Goal: Task Accomplishment & Management: Complete application form

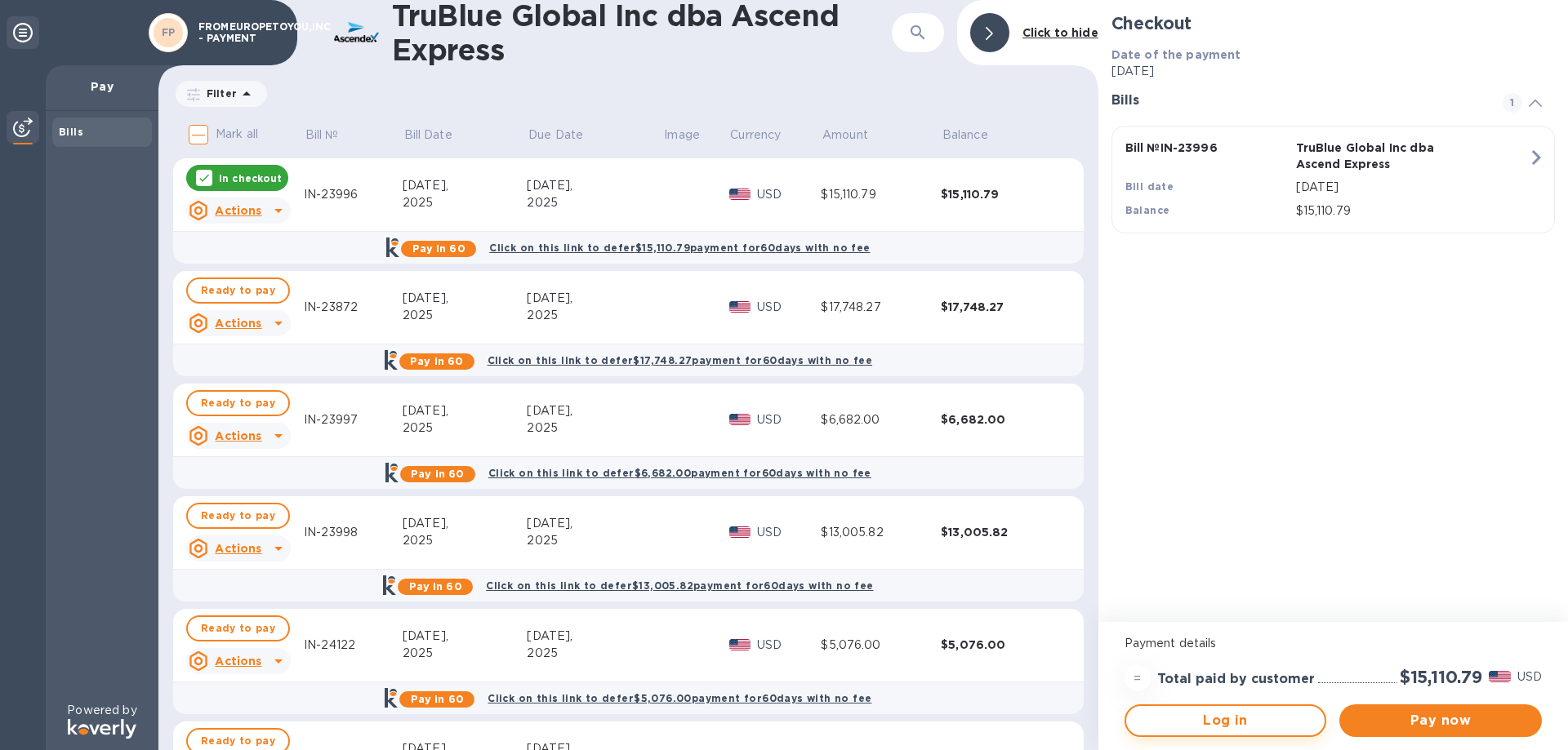
click at [1255, 720] on span "Log in" at bounding box center [1225, 721] width 174 height 20
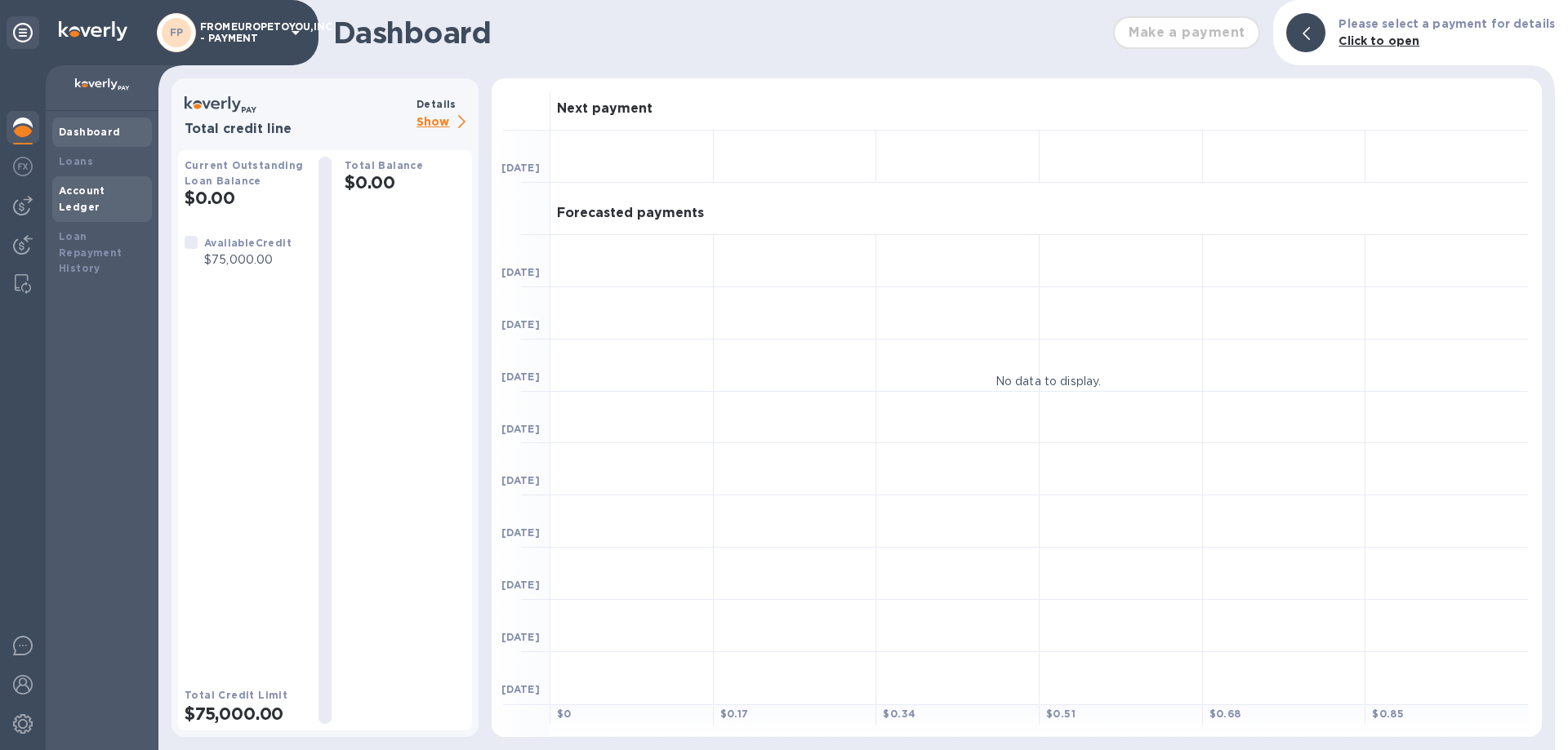
click at [87, 186] on b "Account Ledger" at bounding box center [81, 199] width 46 height 29
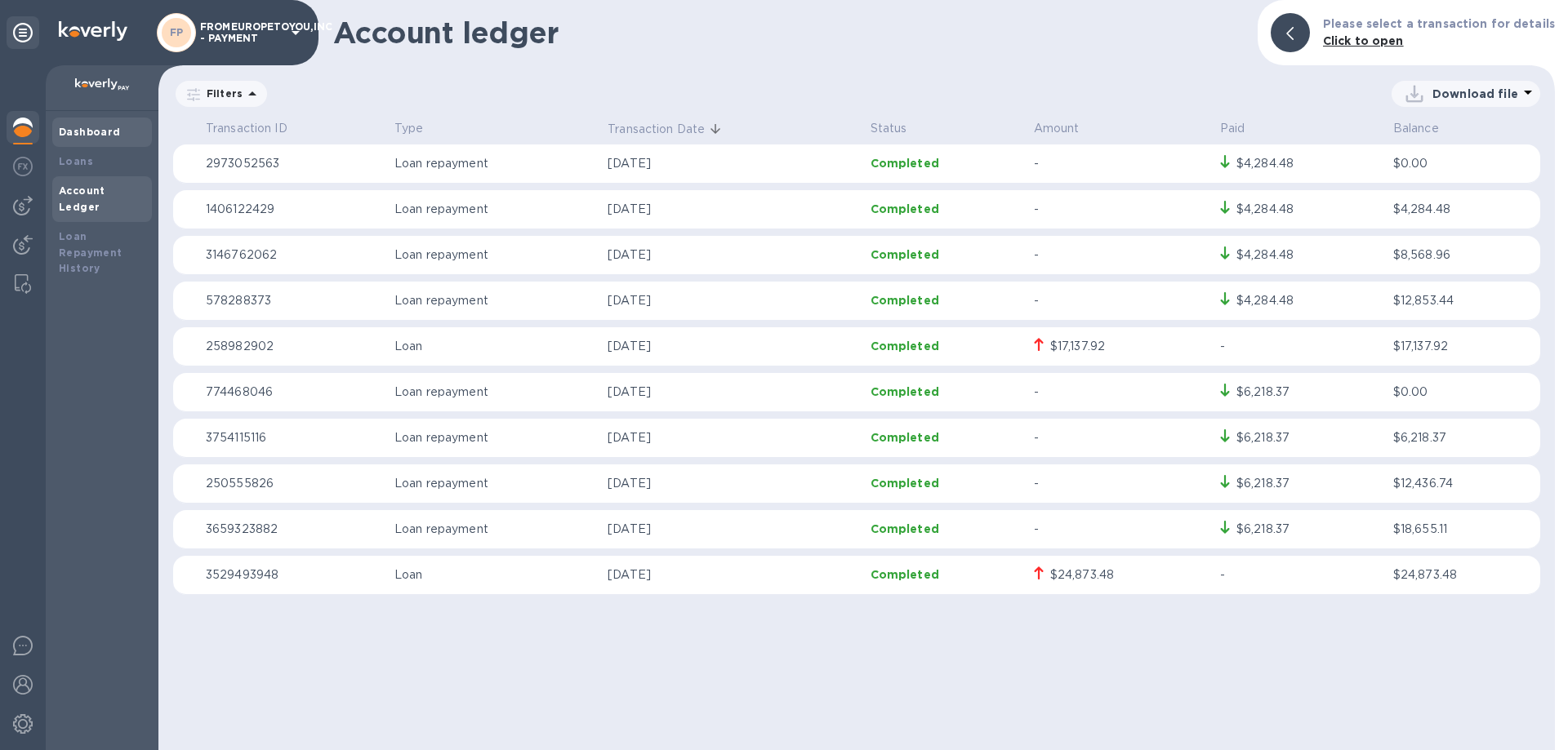
click at [75, 129] on b "Dashboard" at bounding box center [89, 132] width 62 height 13
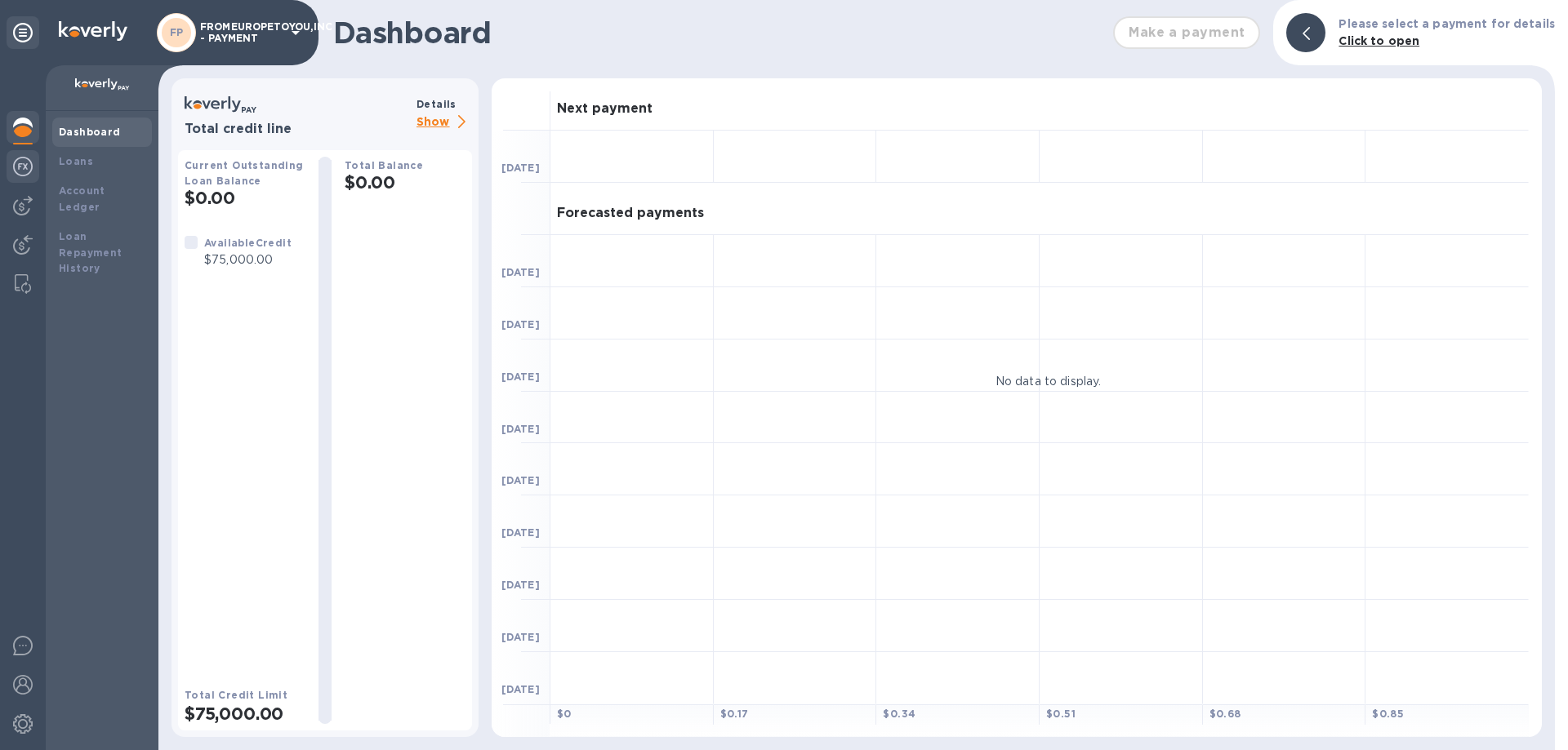
click at [21, 164] on img at bounding box center [23, 166] width 20 height 20
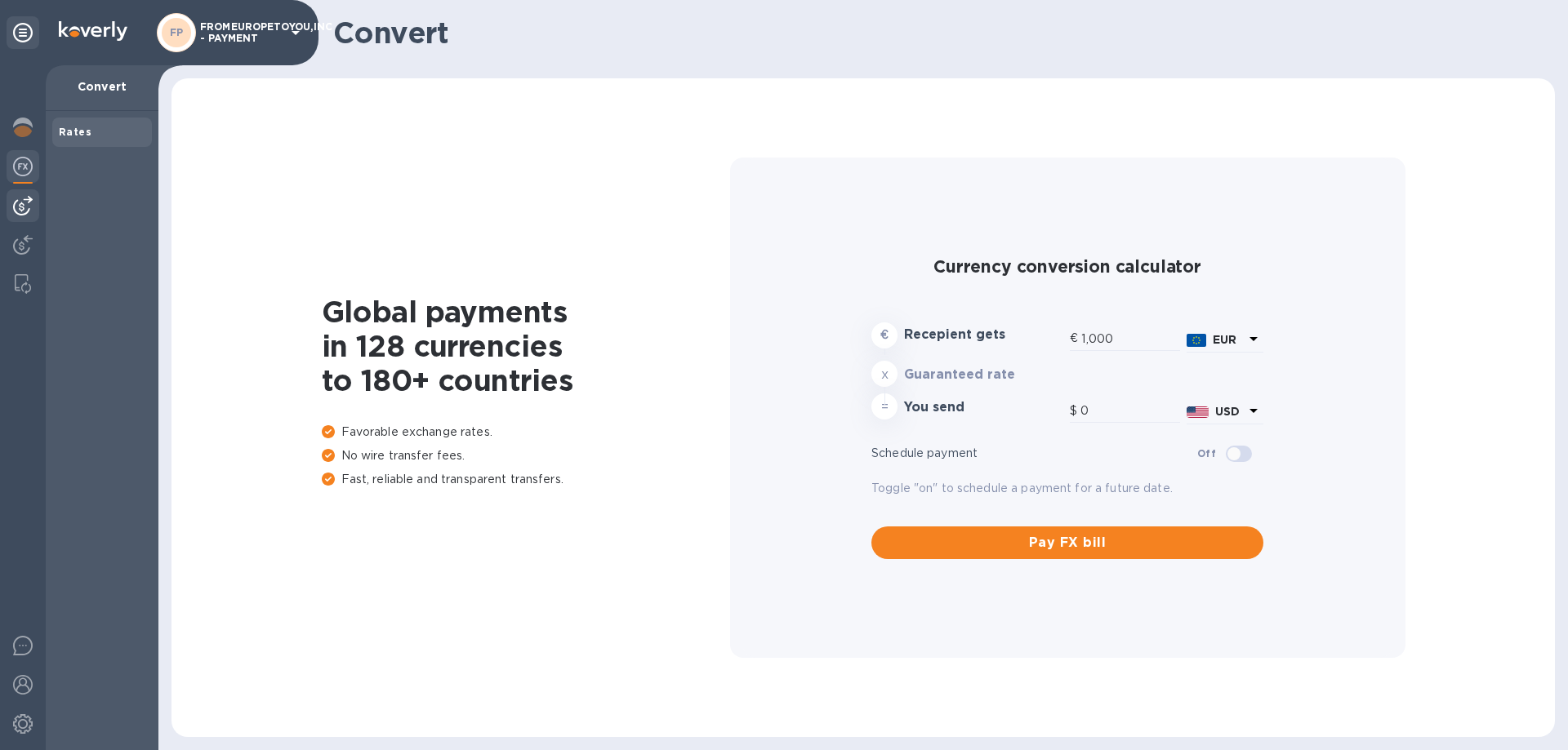
type input "1,164.4"
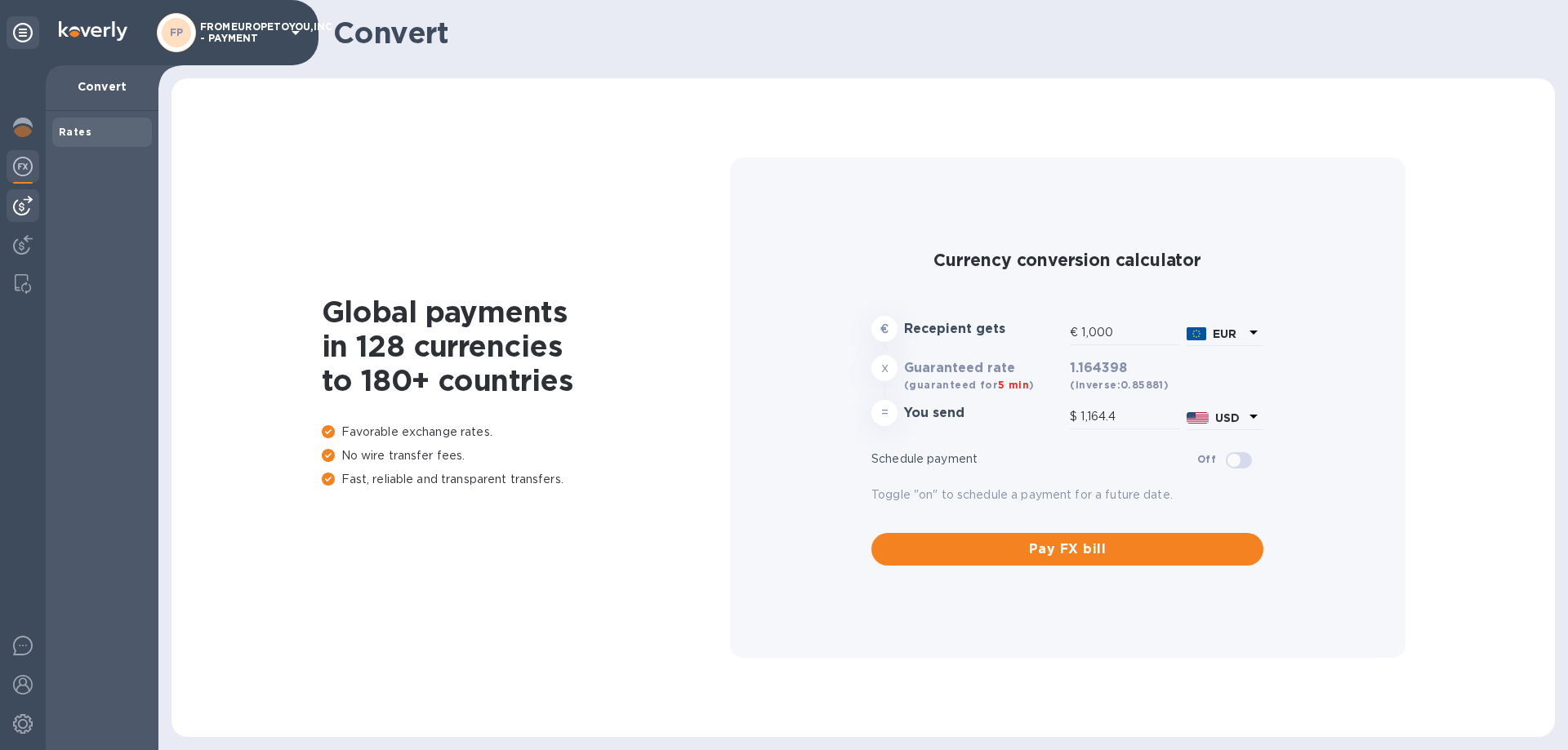
click at [21, 206] on img at bounding box center [23, 206] width 20 height 20
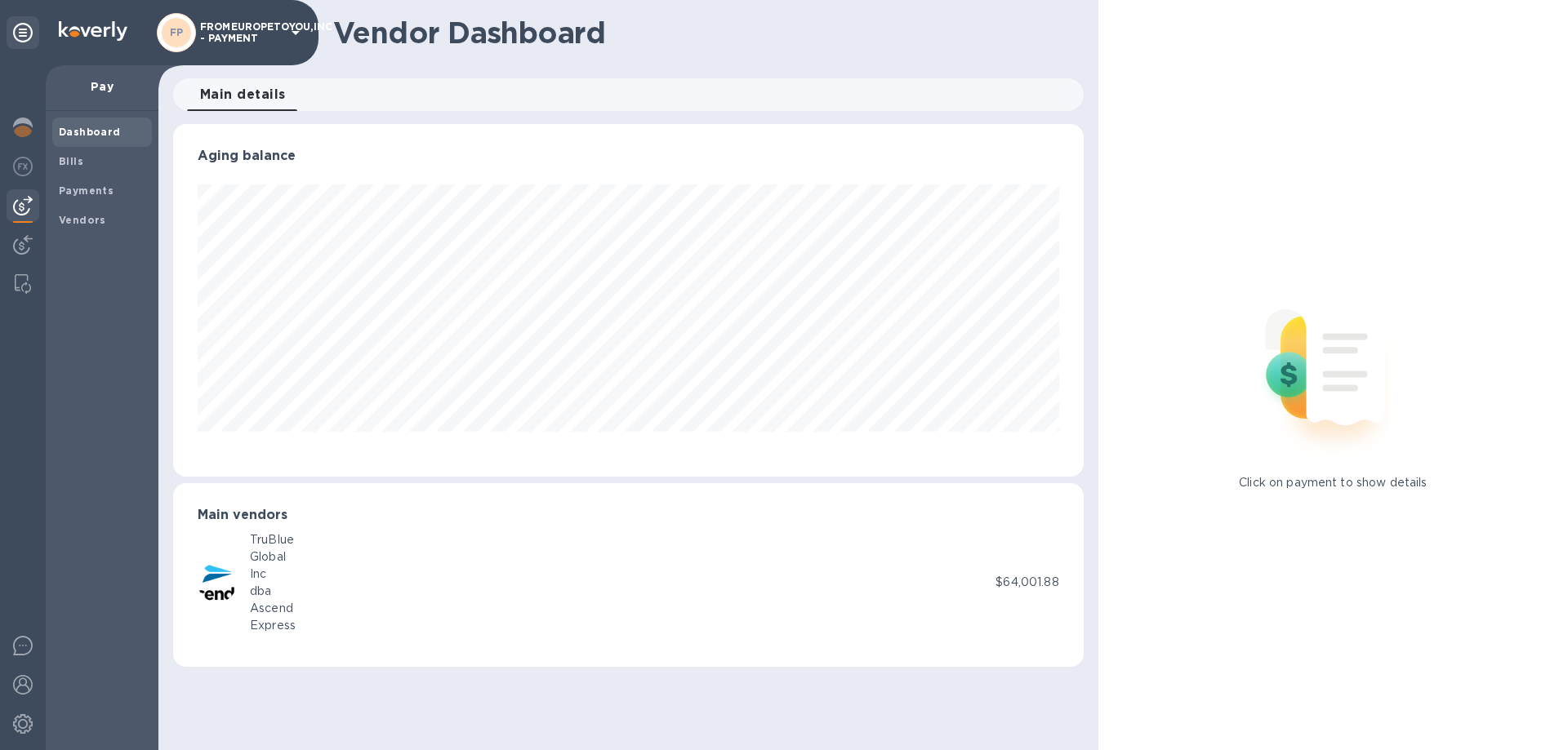
scroll to position [352, 909]
click at [33, 248] on div at bounding box center [23, 247] width 33 height 36
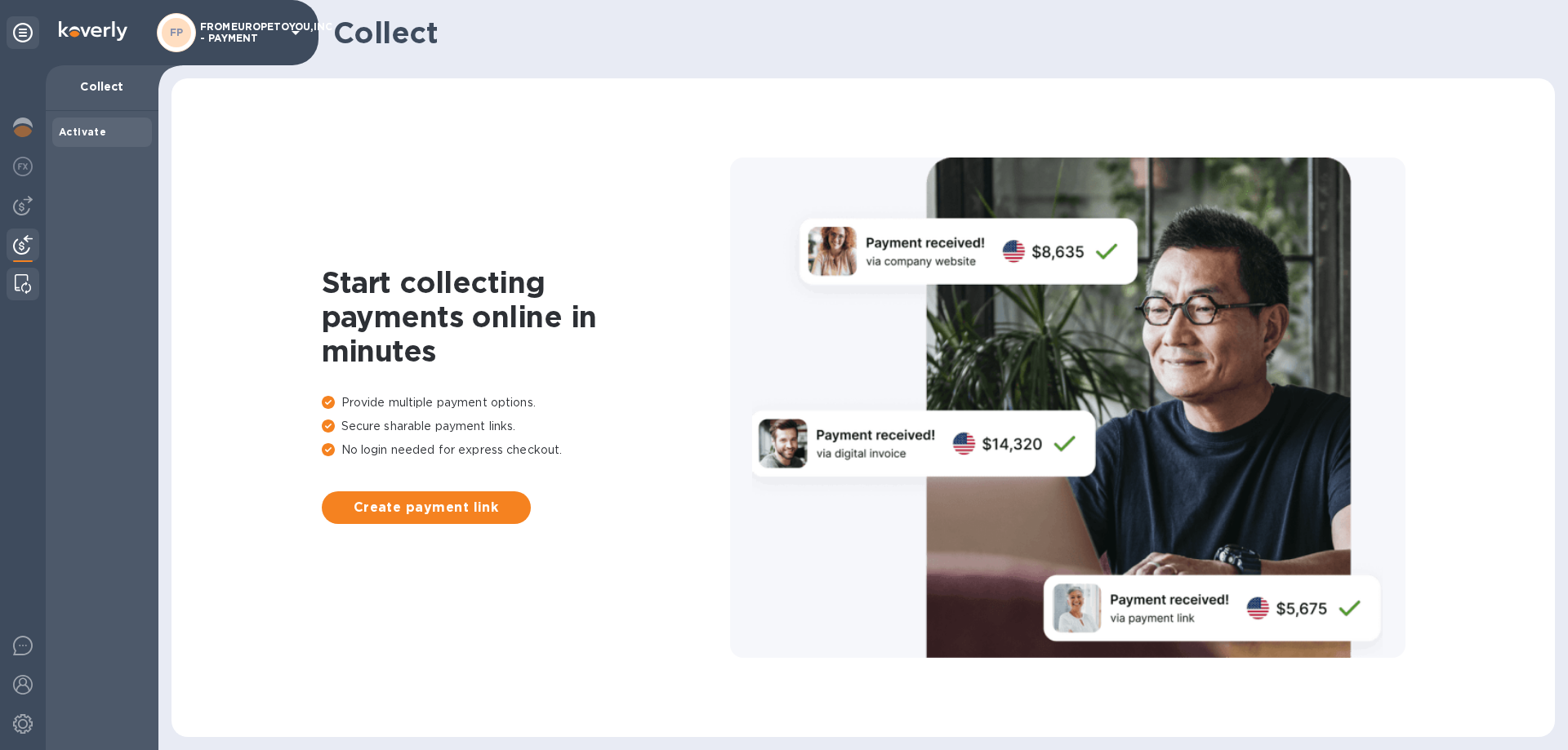
click at [25, 278] on img at bounding box center [23, 285] width 16 height 20
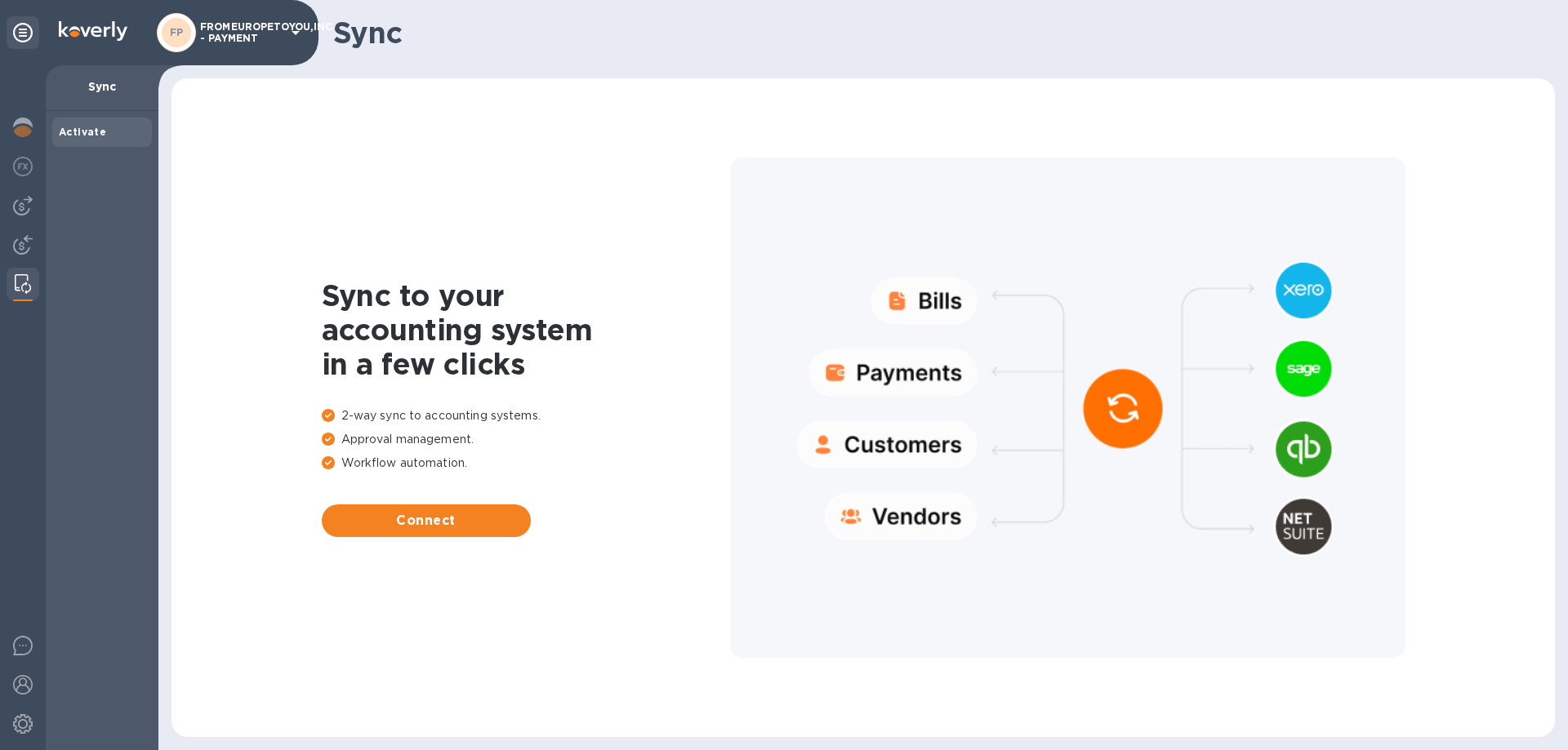
click at [287, 30] on icon at bounding box center [296, 33] width 20 height 20
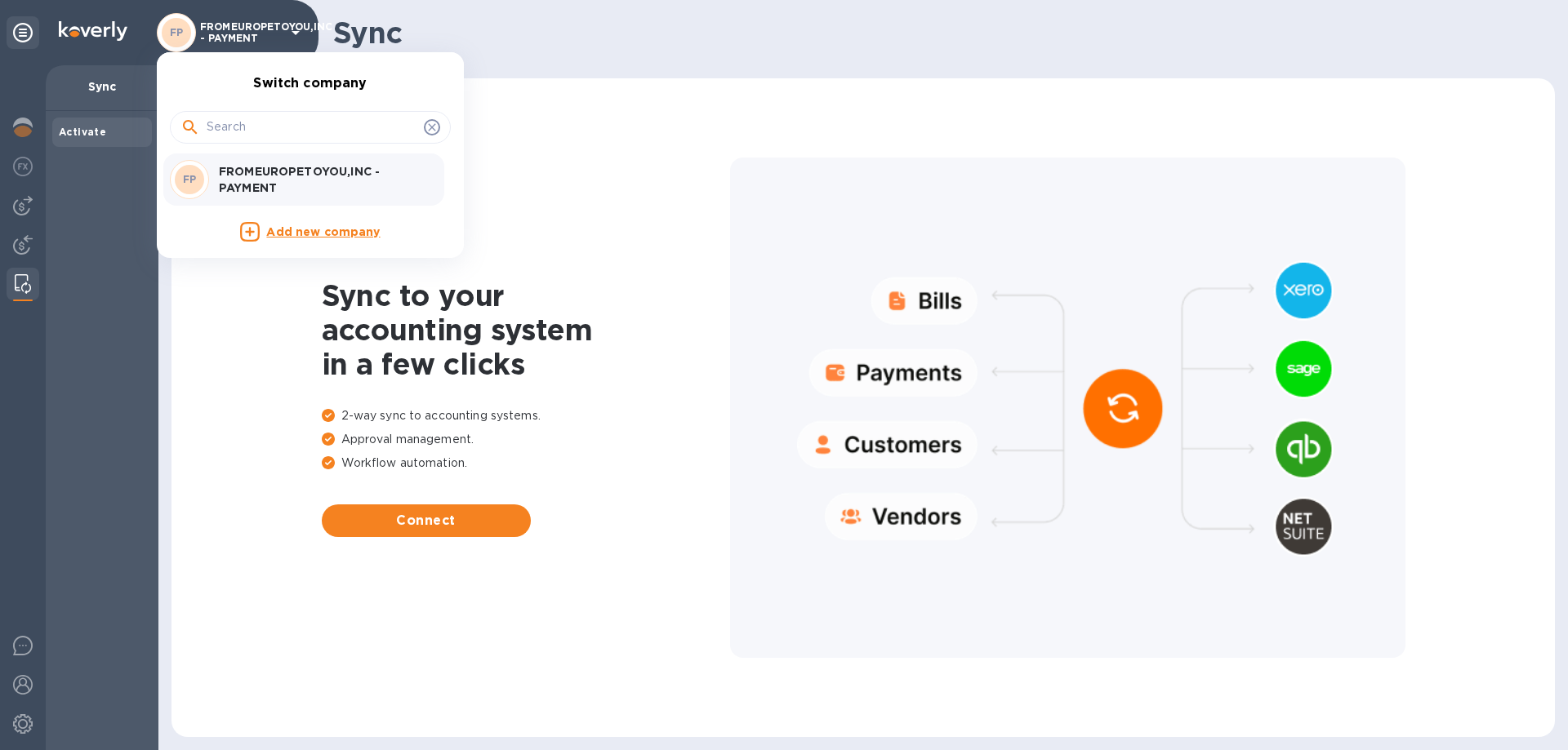
click at [258, 173] on p "FROMEUROPETOYOU,INC - PAYMENT" at bounding box center [322, 180] width 206 height 33
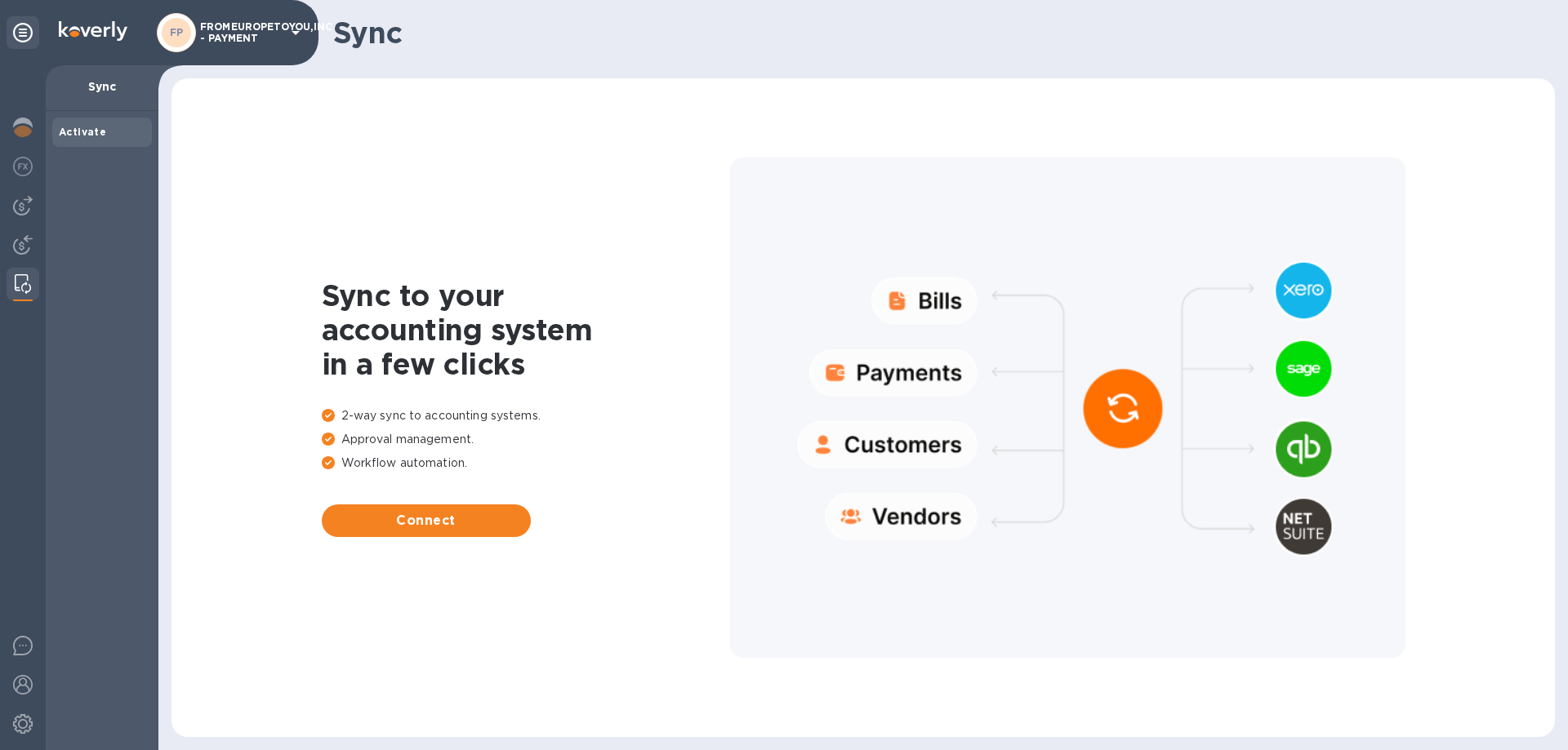
click at [940, 288] on div at bounding box center [1067, 408] width 675 height 502
click at [939, 291] on div at bounding box center [1067, 408] width 675 height 502
click at [426, 527] on span "Connect" at bounding box center [426, 521] width 183 height 20
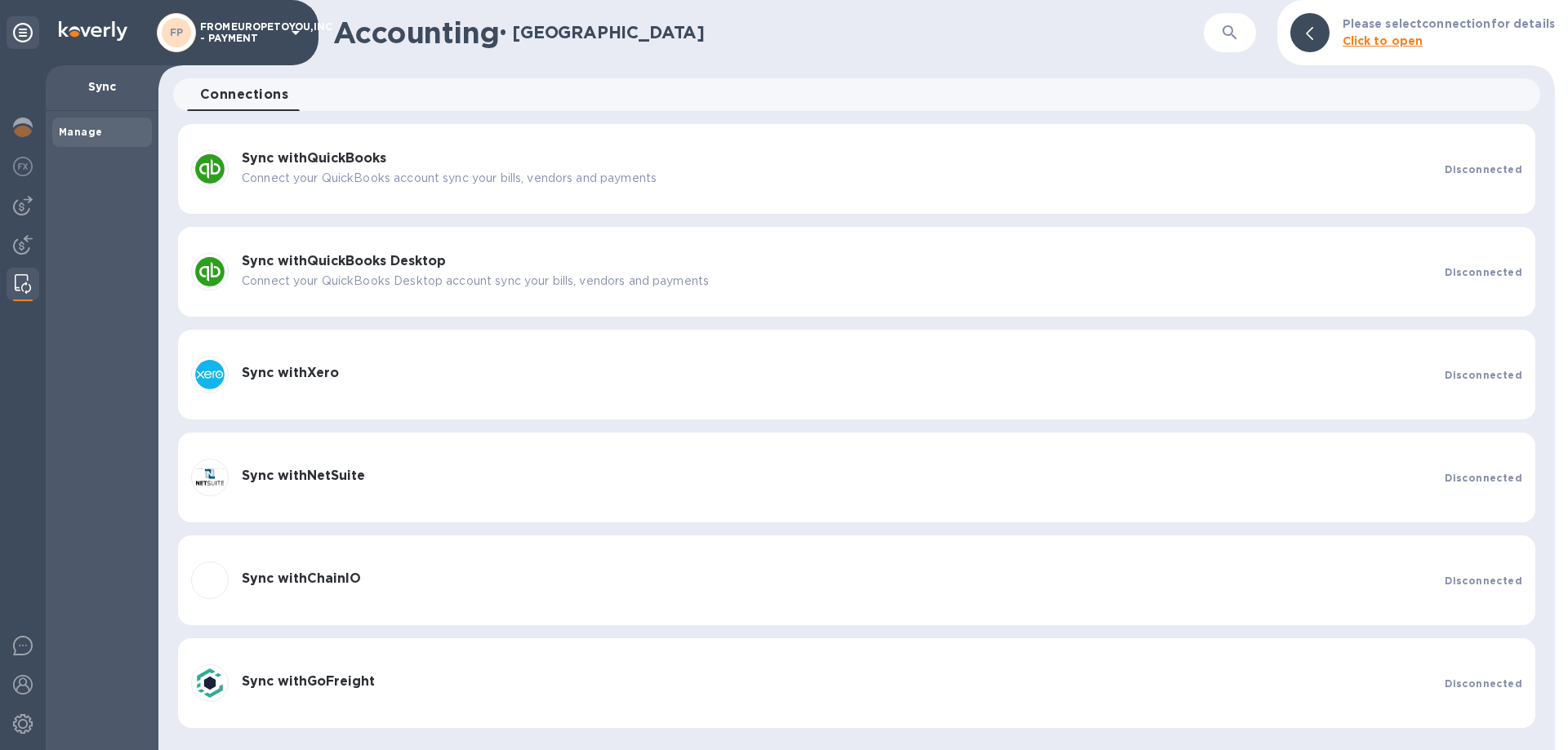
click at [29, 30] on icon at bounding box center [23, 33] width 20 height 20
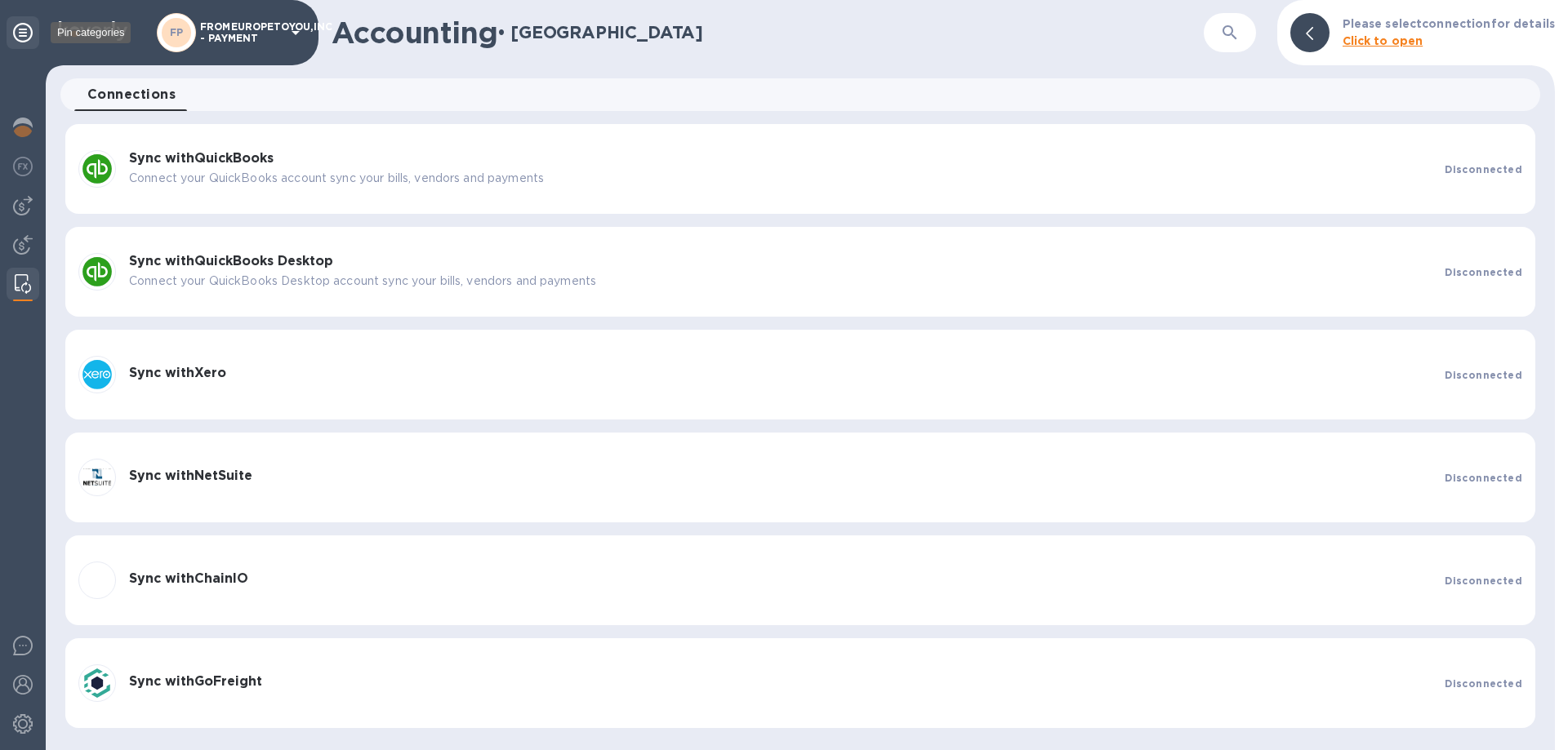
click at [29, 30] on icon at bounding box center [23, 33] width 20 height 20
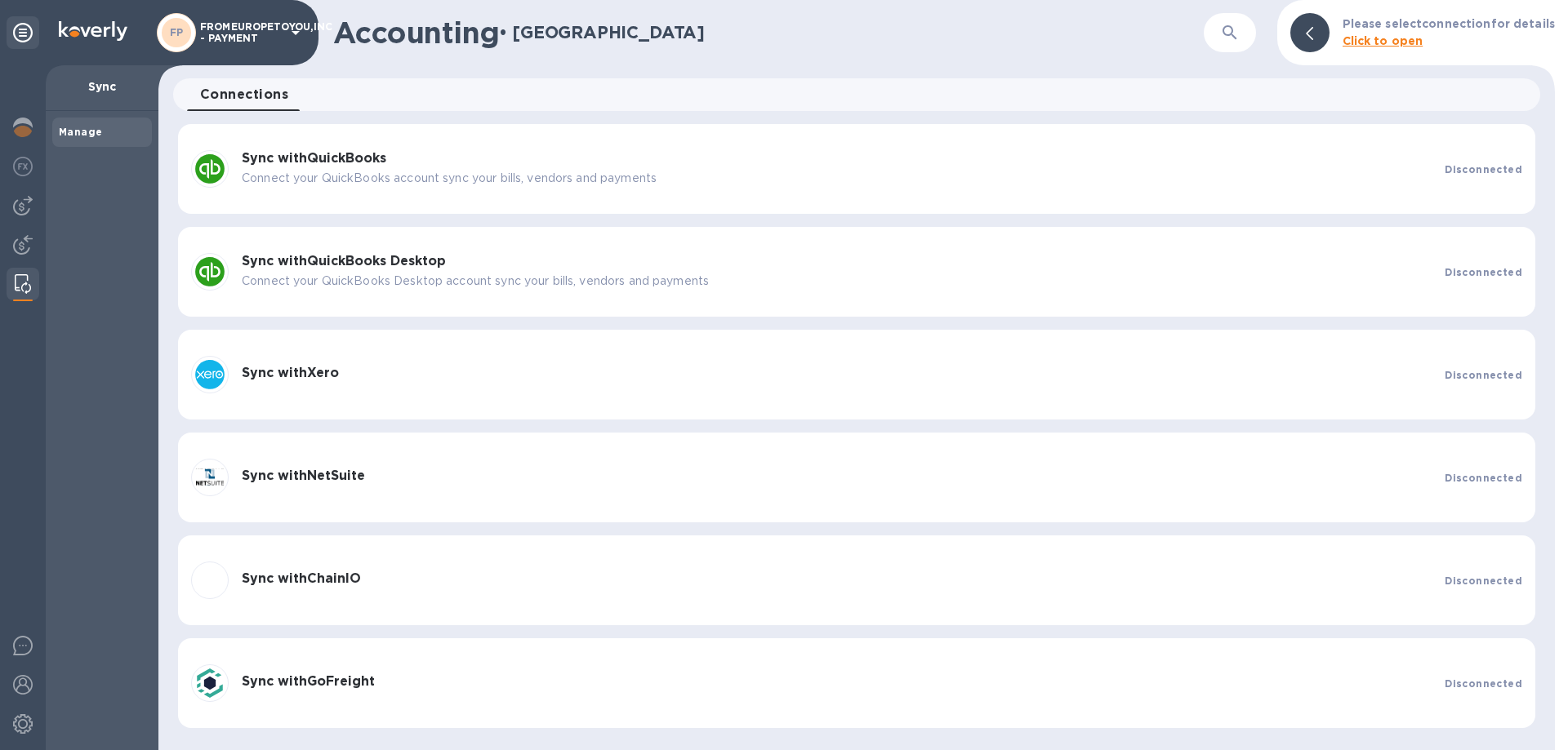
click at [87, 131] on b "Manage" at bounding box center [80, 132] width 43 height 13
click at [1391, 40] on b "Click to open" at bounding box center [1382, 41] width 80 height 13
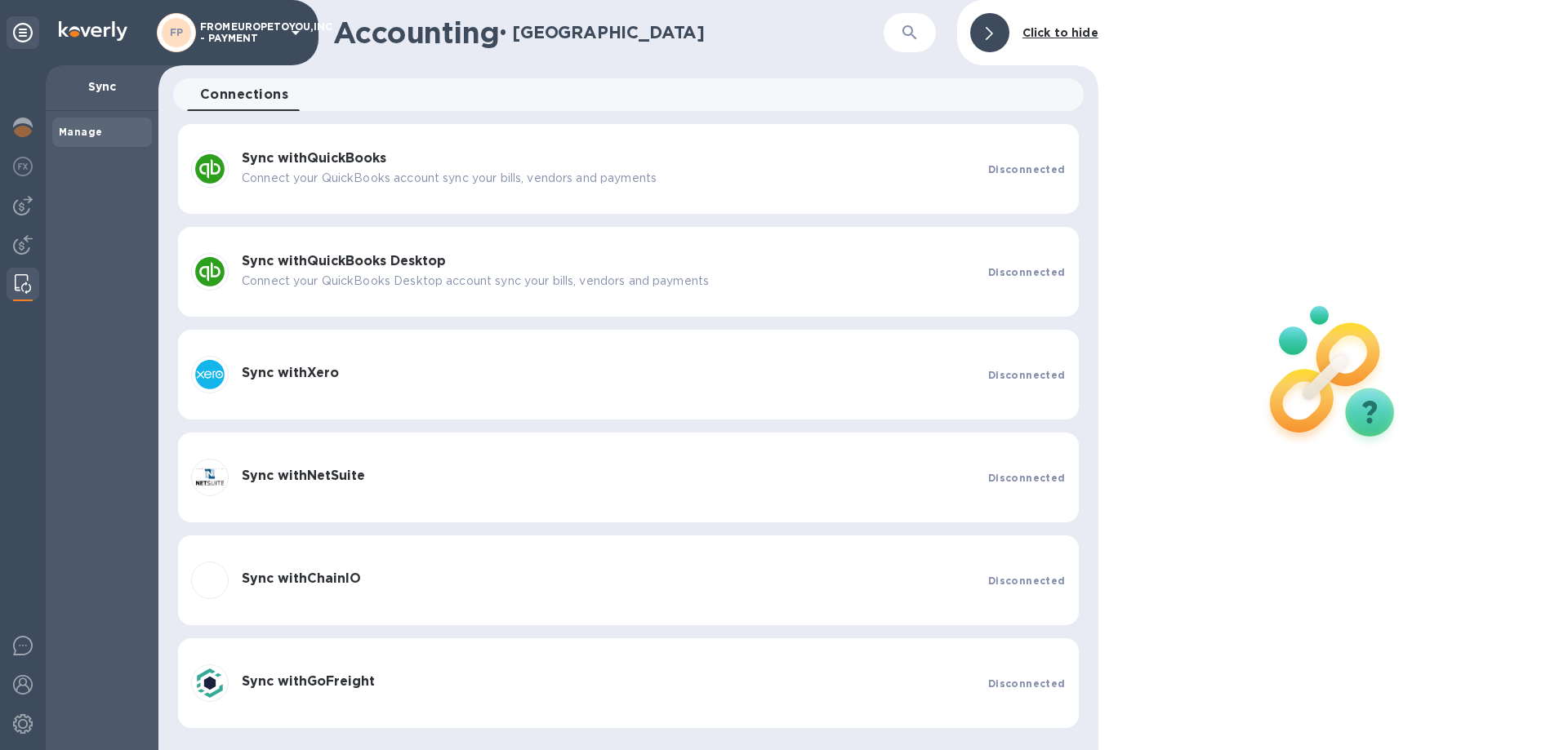
click at [1084, 36] on b "Click to hide" at bounding box center [1060, 33] width 76 height 13
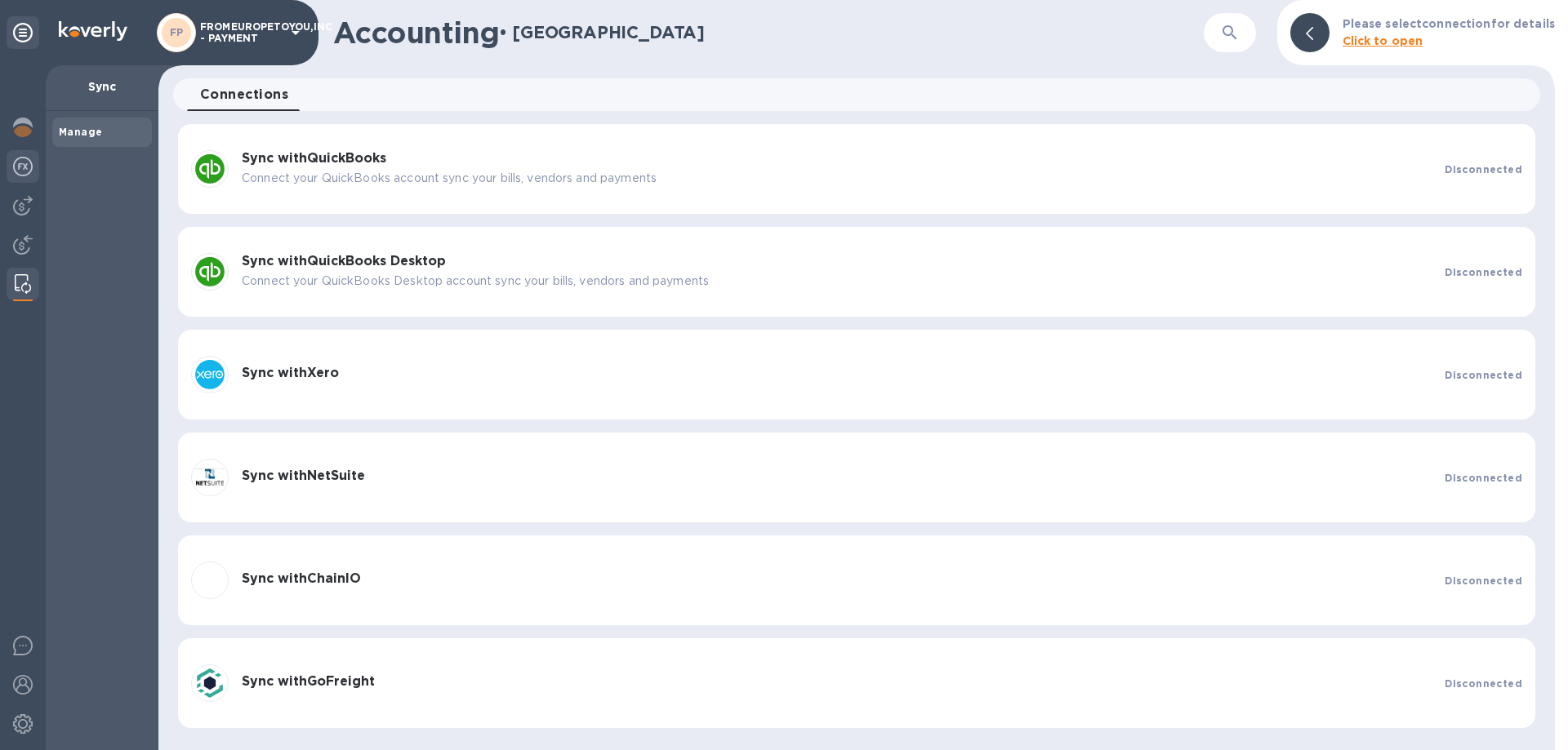
click at [25, 162] on img at bounding box center [23, 166] width 20 height 20
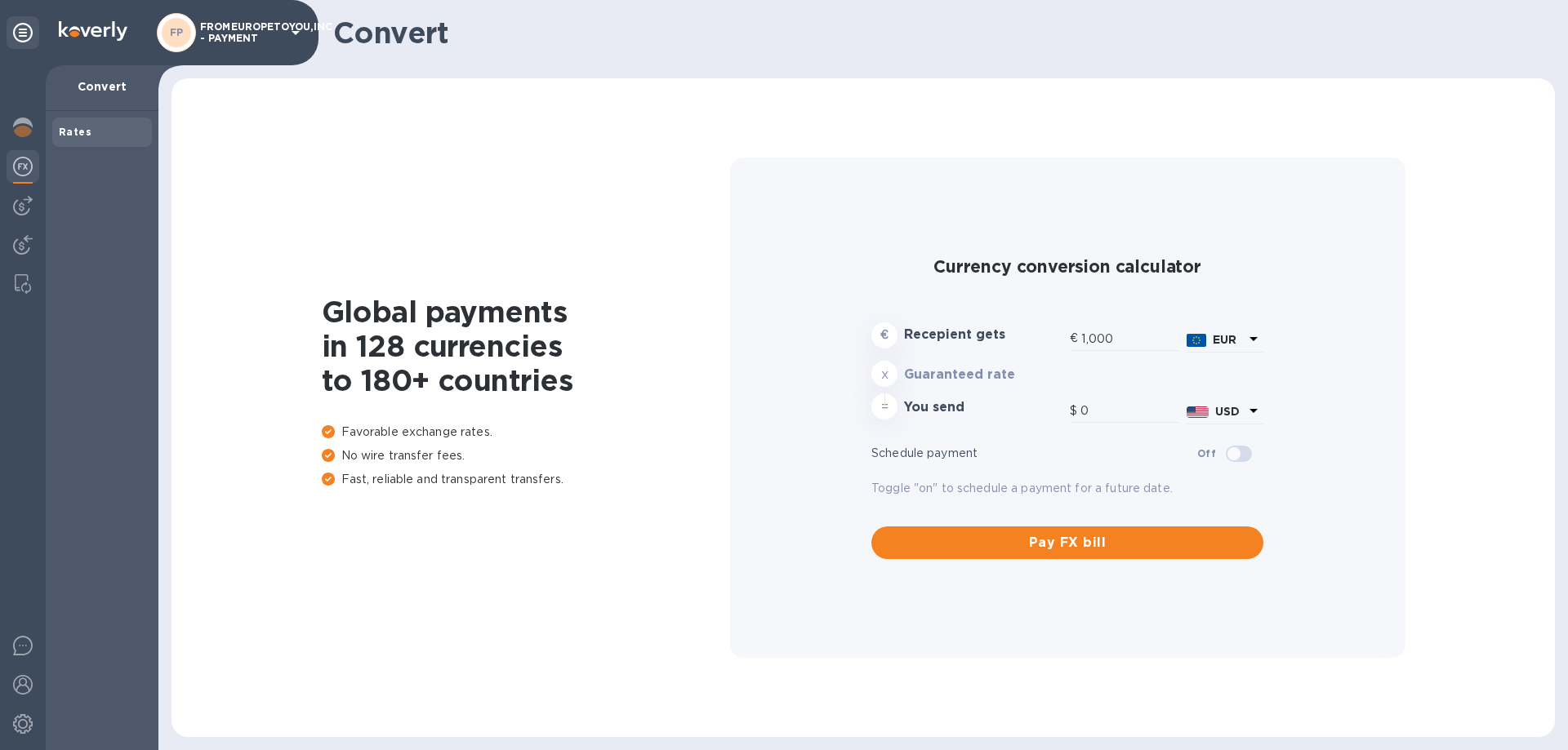
type input "1,164.4"
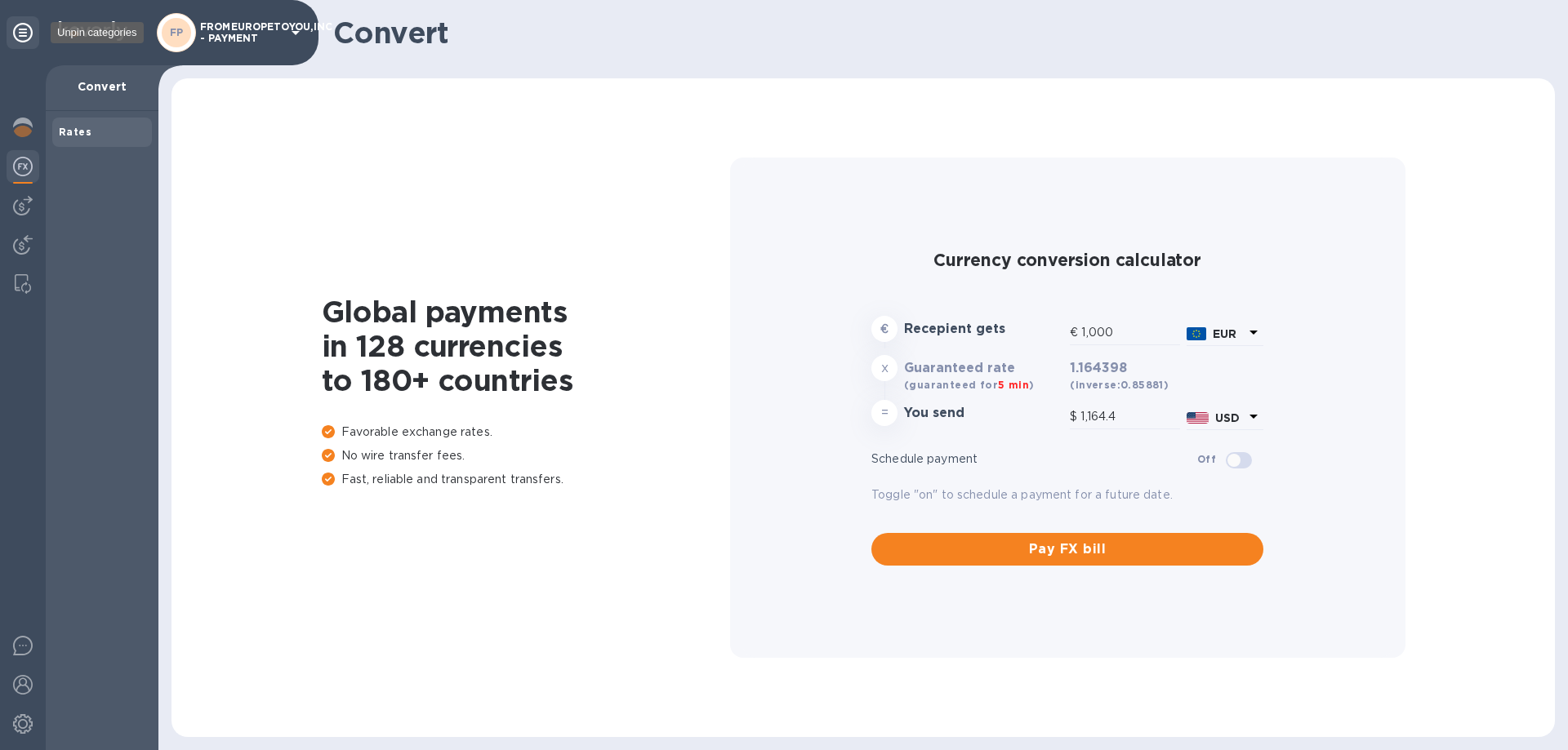
click at [26, 37] on icon at bounding box center [23, 33] width 20 height 20
click at [20, 207] on img at bounding box center [23, 206] width 20 height 20
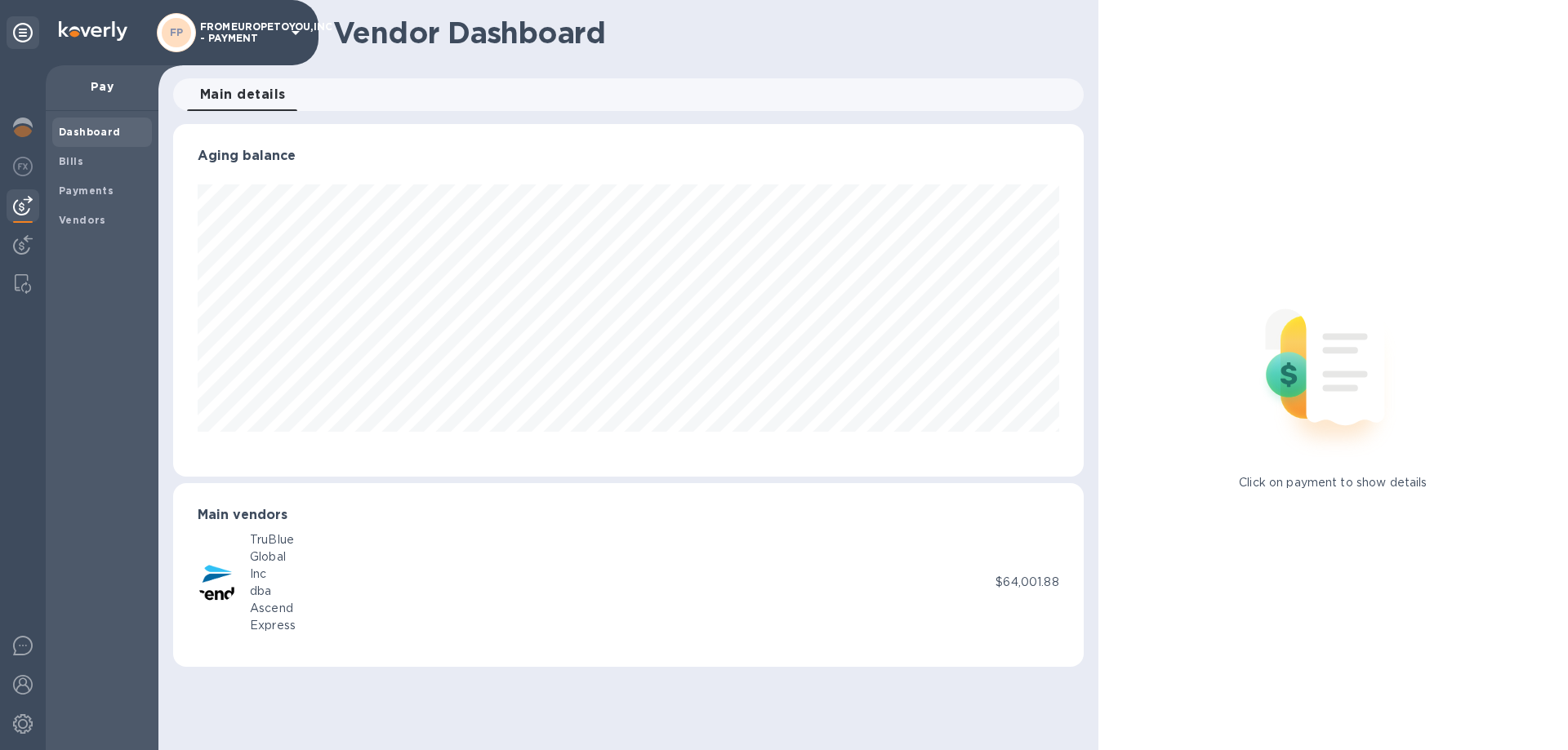
scroll to position [352, 909]
click at [81, 220] on b "Vendors" at bounding box center [82, 220] width 47 height 13
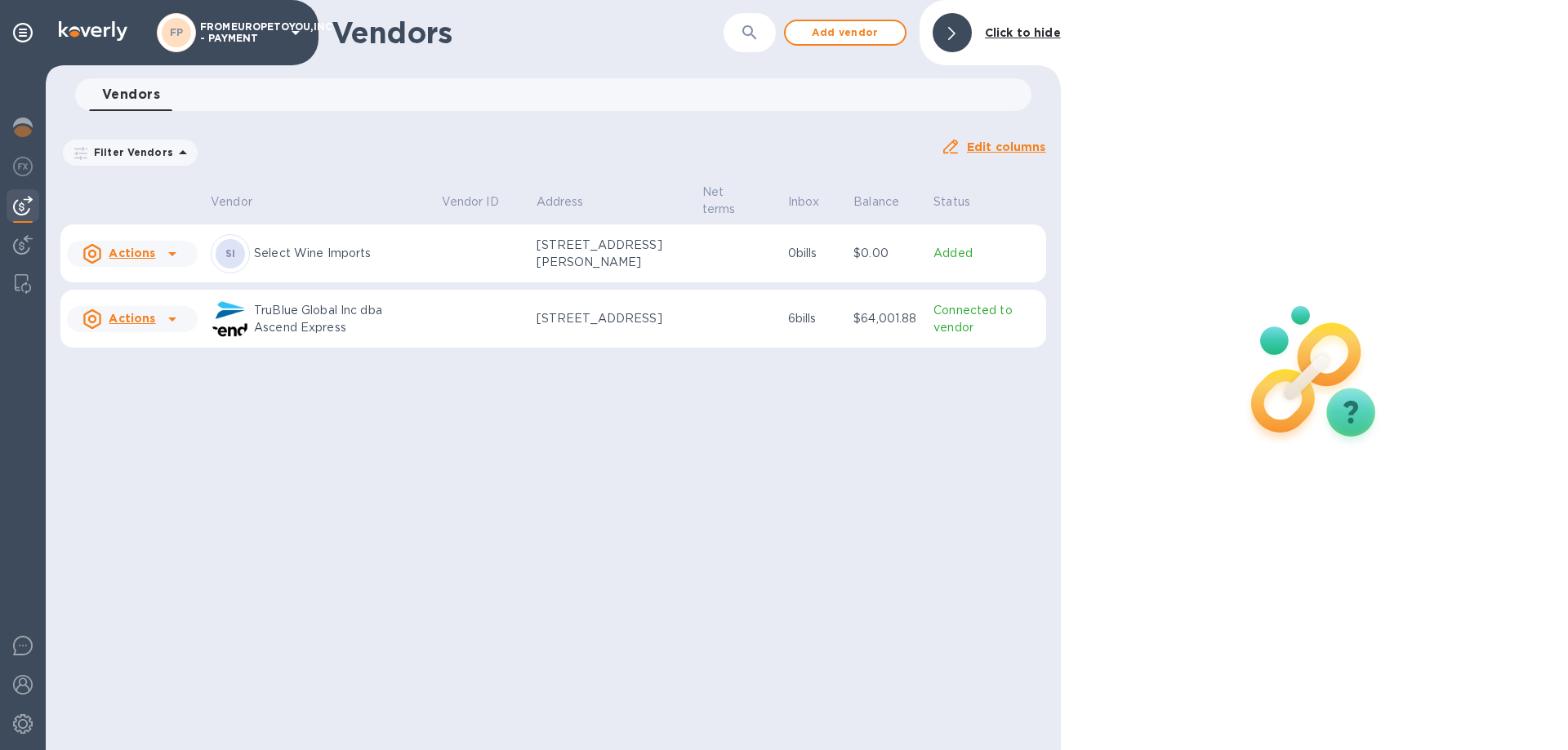
click at [168, 251] on icon at bounding box center [173, 254] width 20 height 20
click at [168, 354] on b "Remove vendor" at bounding box center [161, 359] width 97 height 13
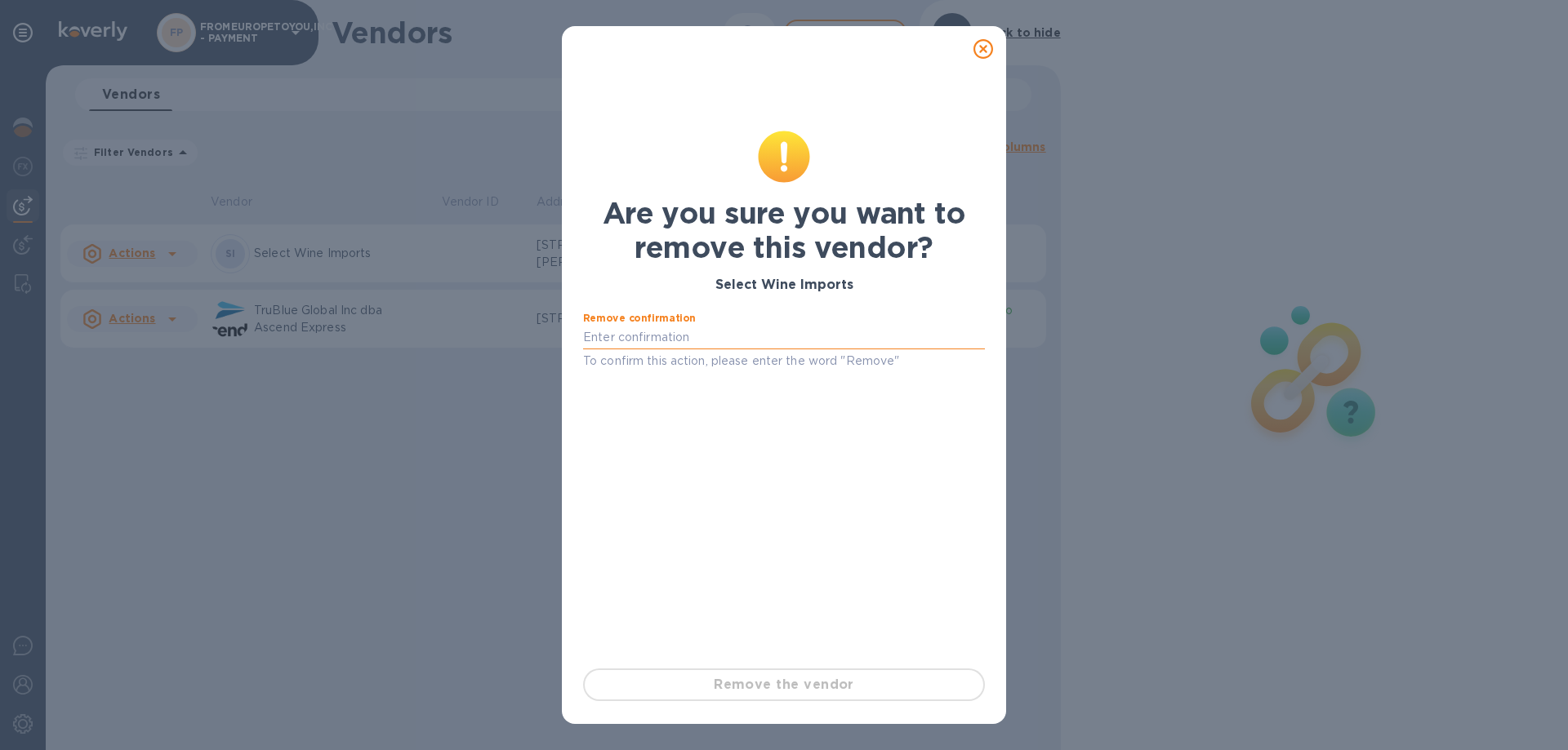
click at [709, 338] on input "text" at bounding box center [784, 337] width 401 height 24
click at [837, 459] on div at bounding box center [784, 513] width 415 height 271
click at [652, 315] on label "Remove confirmation" at bounding box center [639, 318] width 113 height 10
click at [681, 329] on input "text" at bounding box center [784, 337] width 401 height 24
click at [984, 52] on icon at bounding box center [983, 49] width 20 height 20
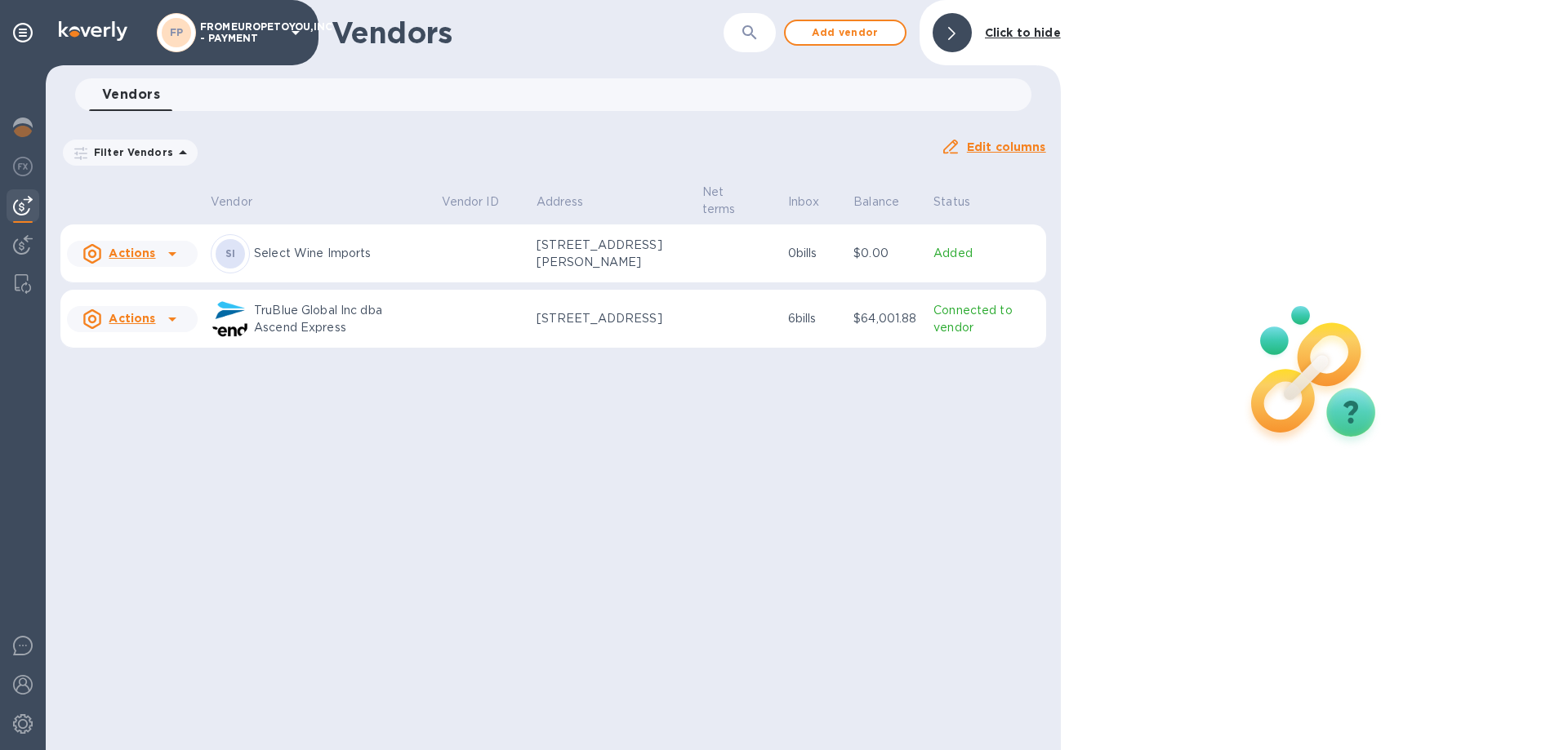
click at [173, 255] on icon at bounding box center [173, 254] width 20 height 20
click at [163, 362] on b "Remove vendor" at bounding box center [161, 359] width 97 height 13
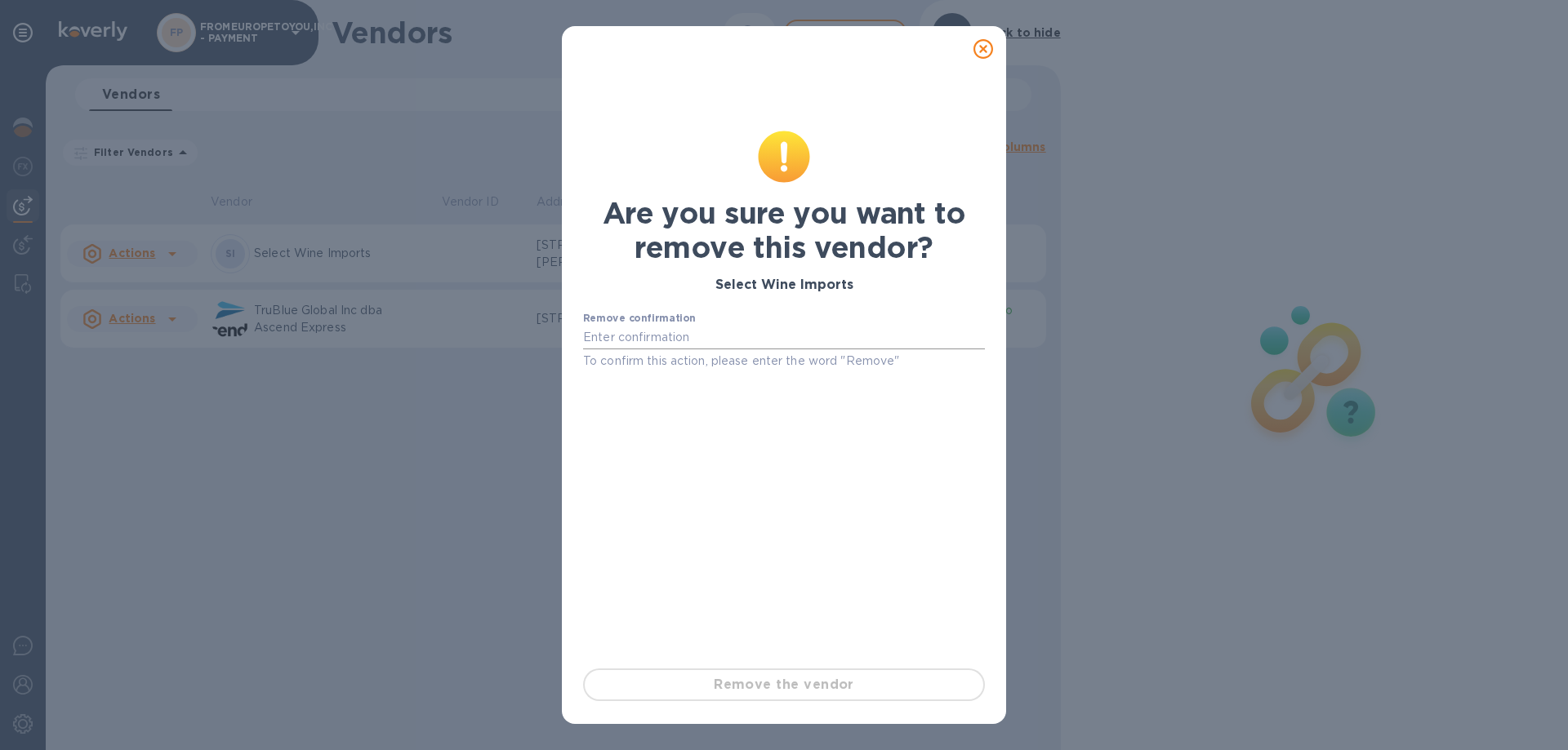
click at [676, 344] on input "text" at bounding box center [784, 337] width 401 height 24
click at [985, 52] on icon at bounding box center [983, 49] width 20 height 20
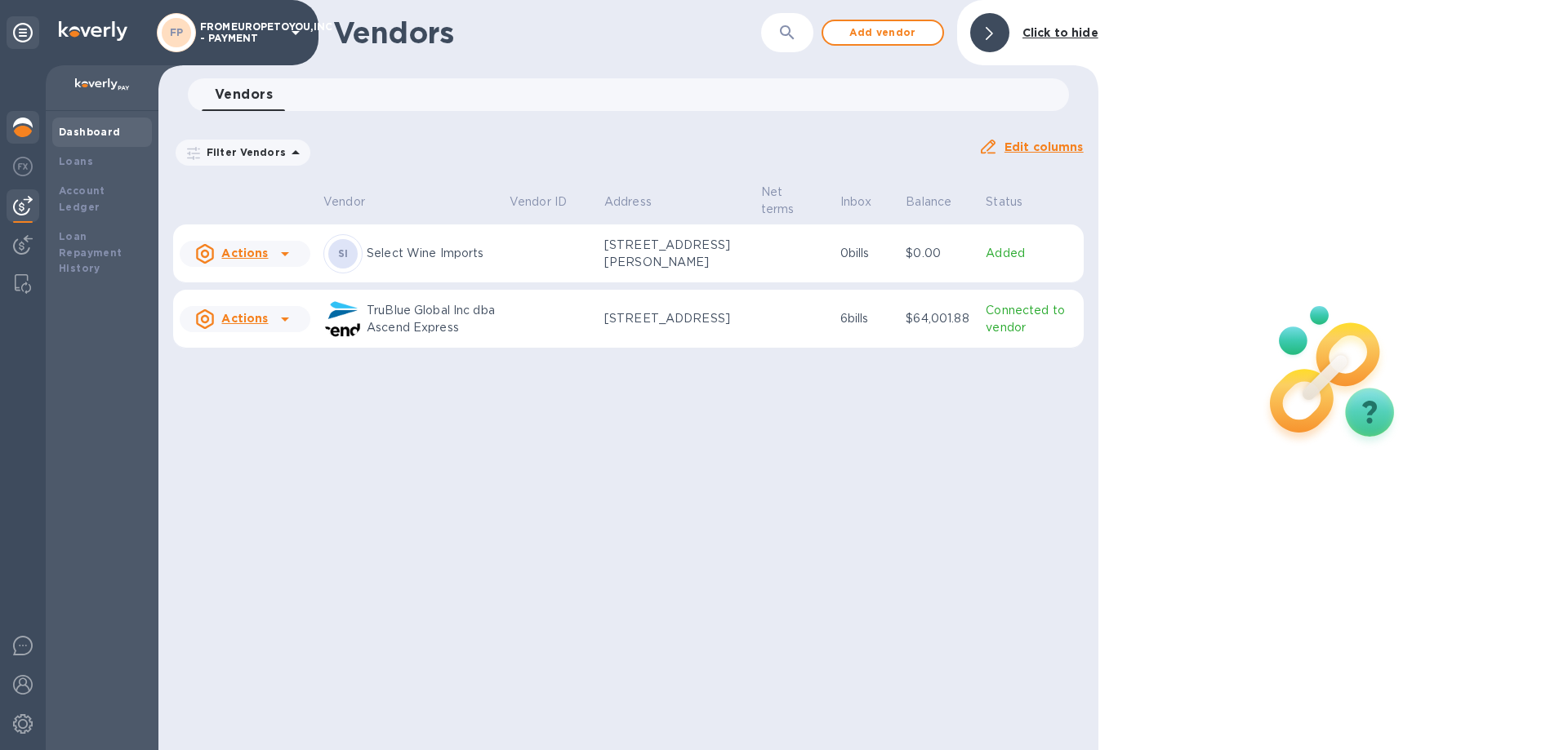
click at [70, 136] on b "Dashboard" at bounding box center [89, 132] width 62 height 13
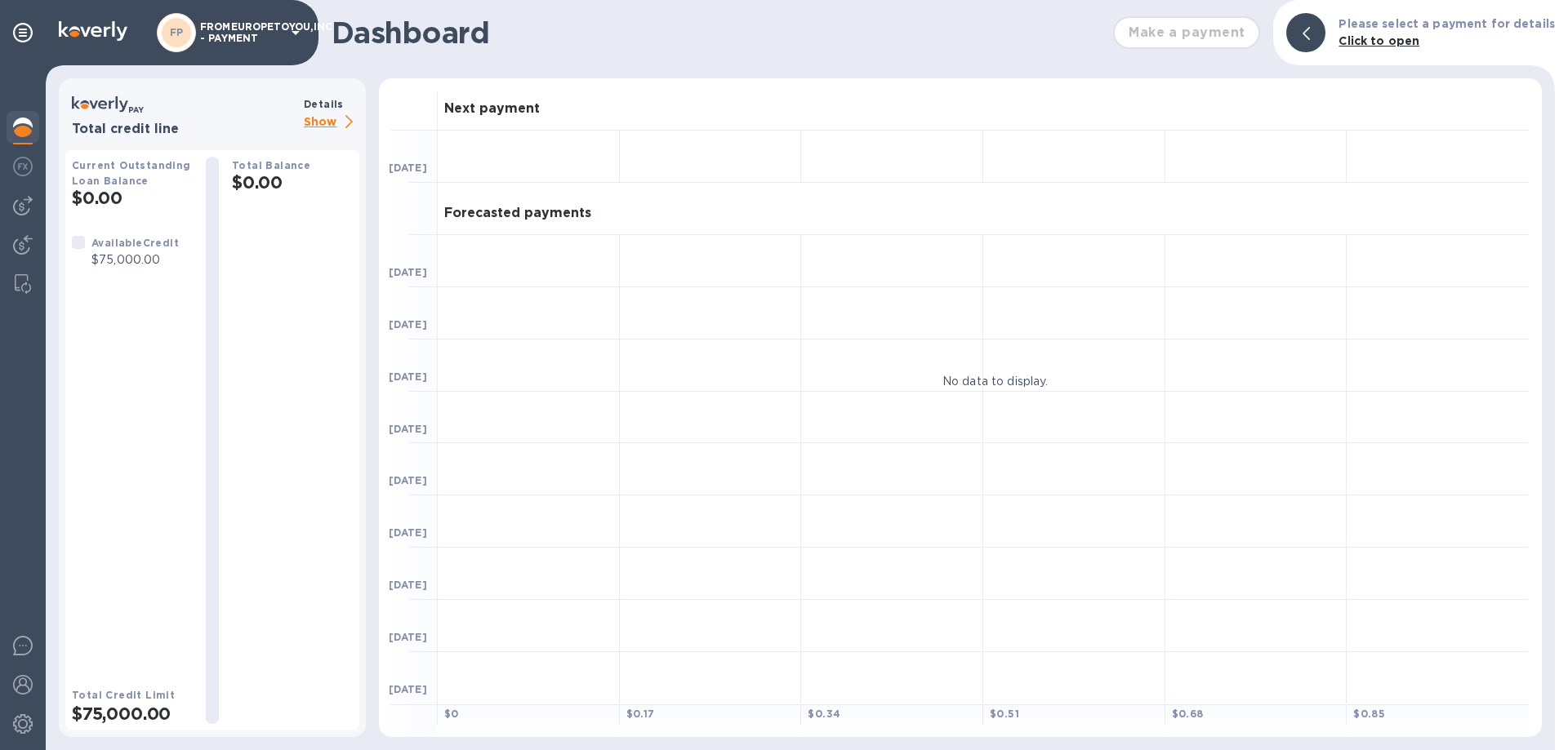
click at [309, 125] on p "Show" at bounding box center [331, 123] width 55 height 21
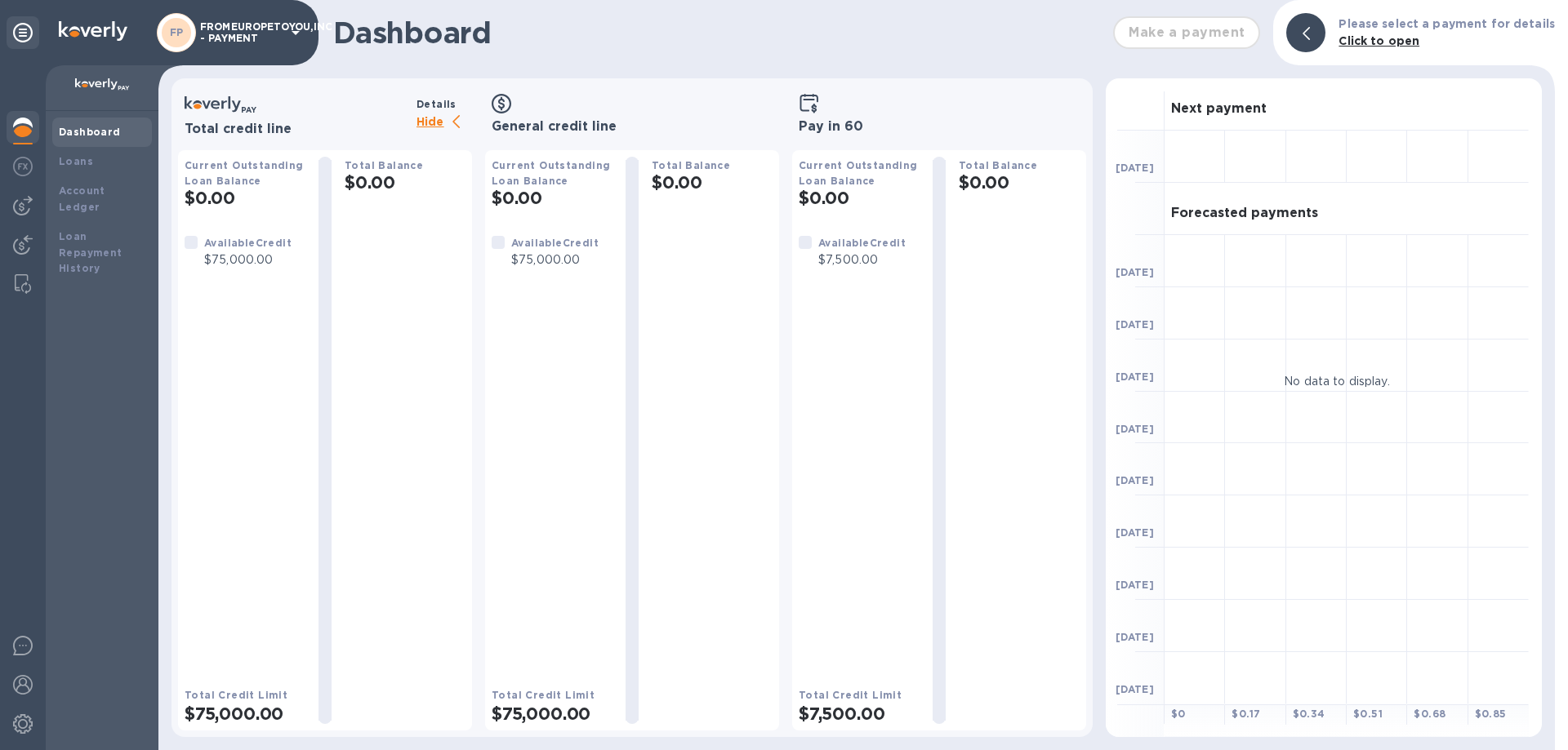
click at [71, 136] on b "Dashboard" at bounding box center [89, 132] width 62 height 13
click at [72, 186] on b "Account Ledger" at bounding box center [81, 199] width 46 height 29
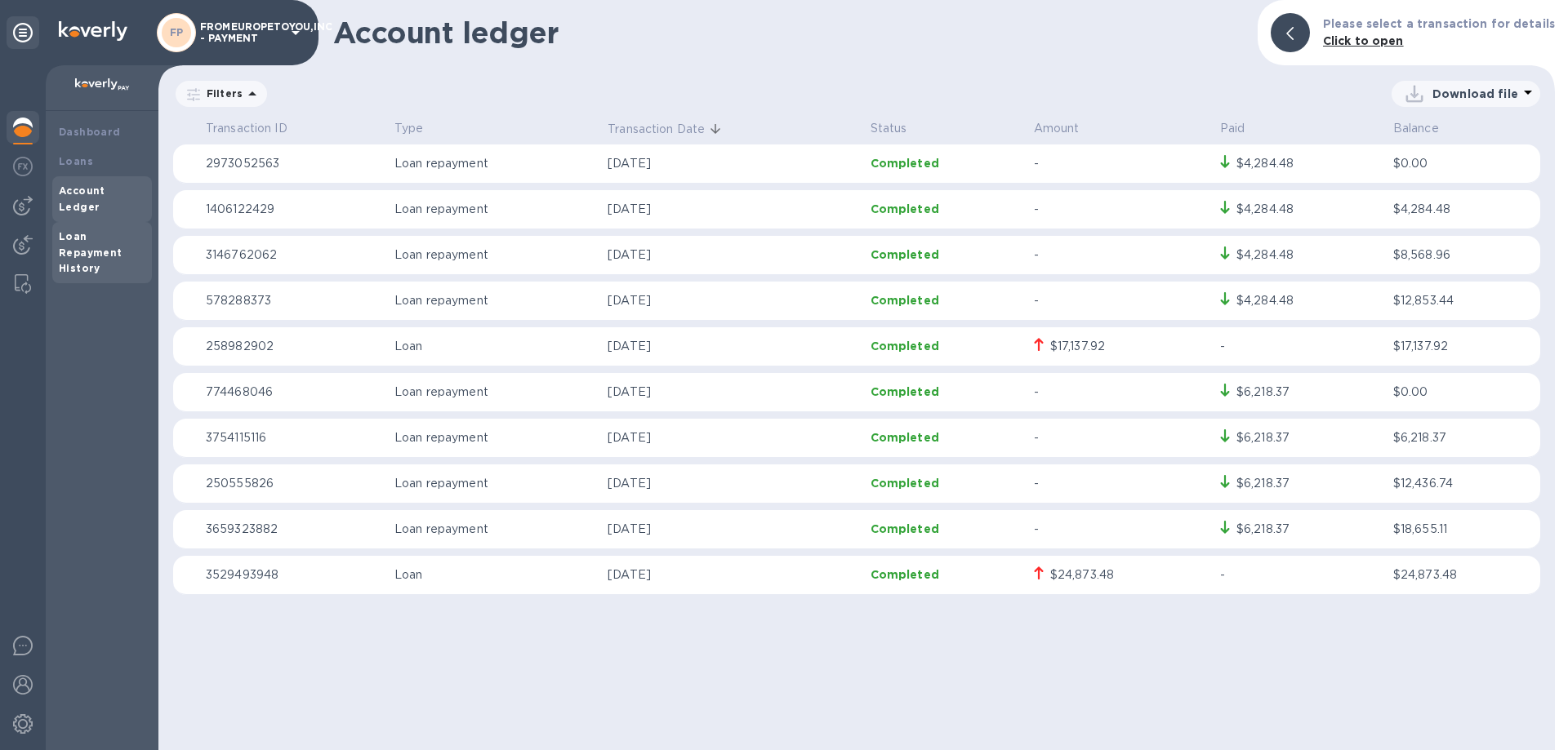
click at [73, 235] on b "Loan Repayment History" at bounding box center [90, 253] width 63 height 45
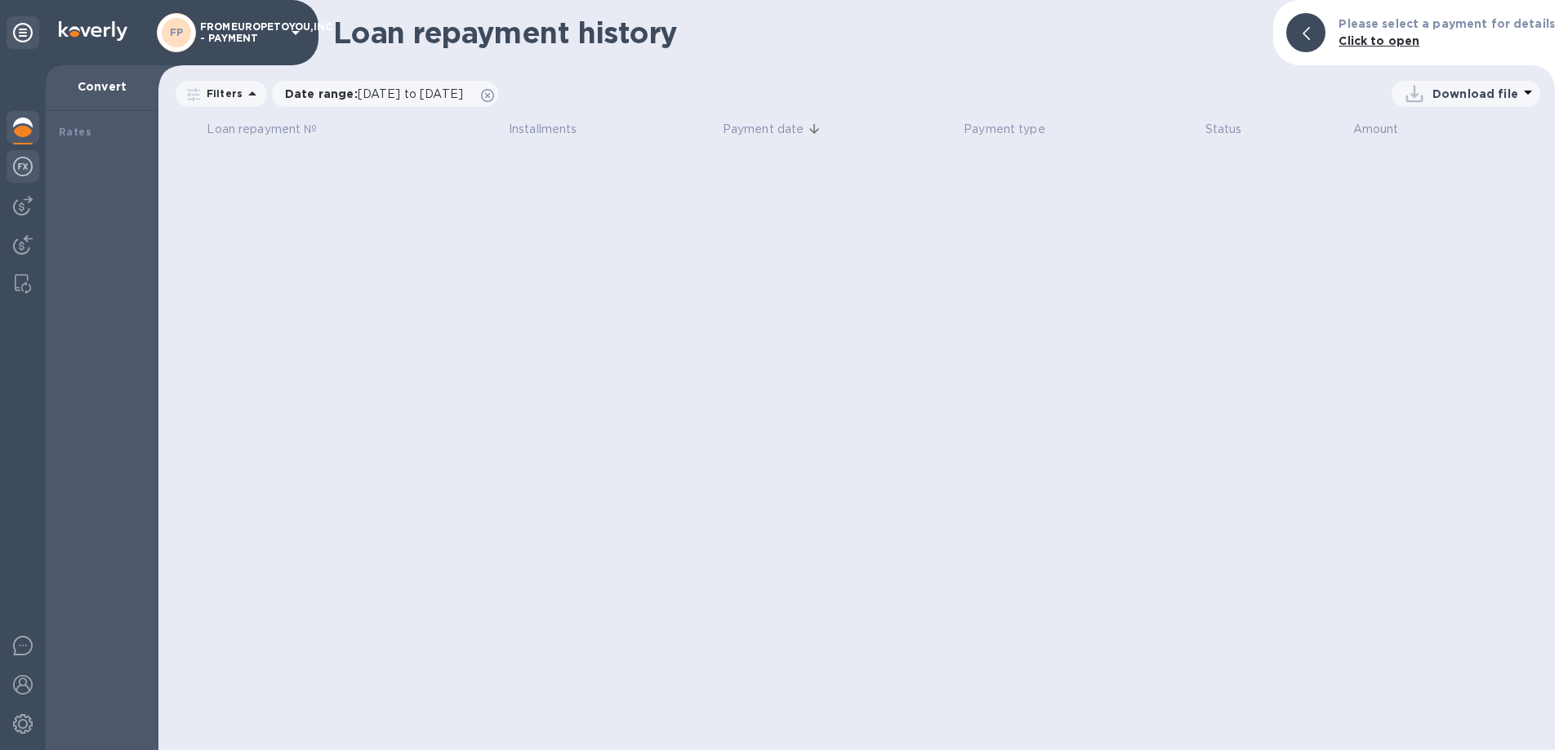
click at [17, 170] on img at bounding box center [23, 166] width 20 height 20
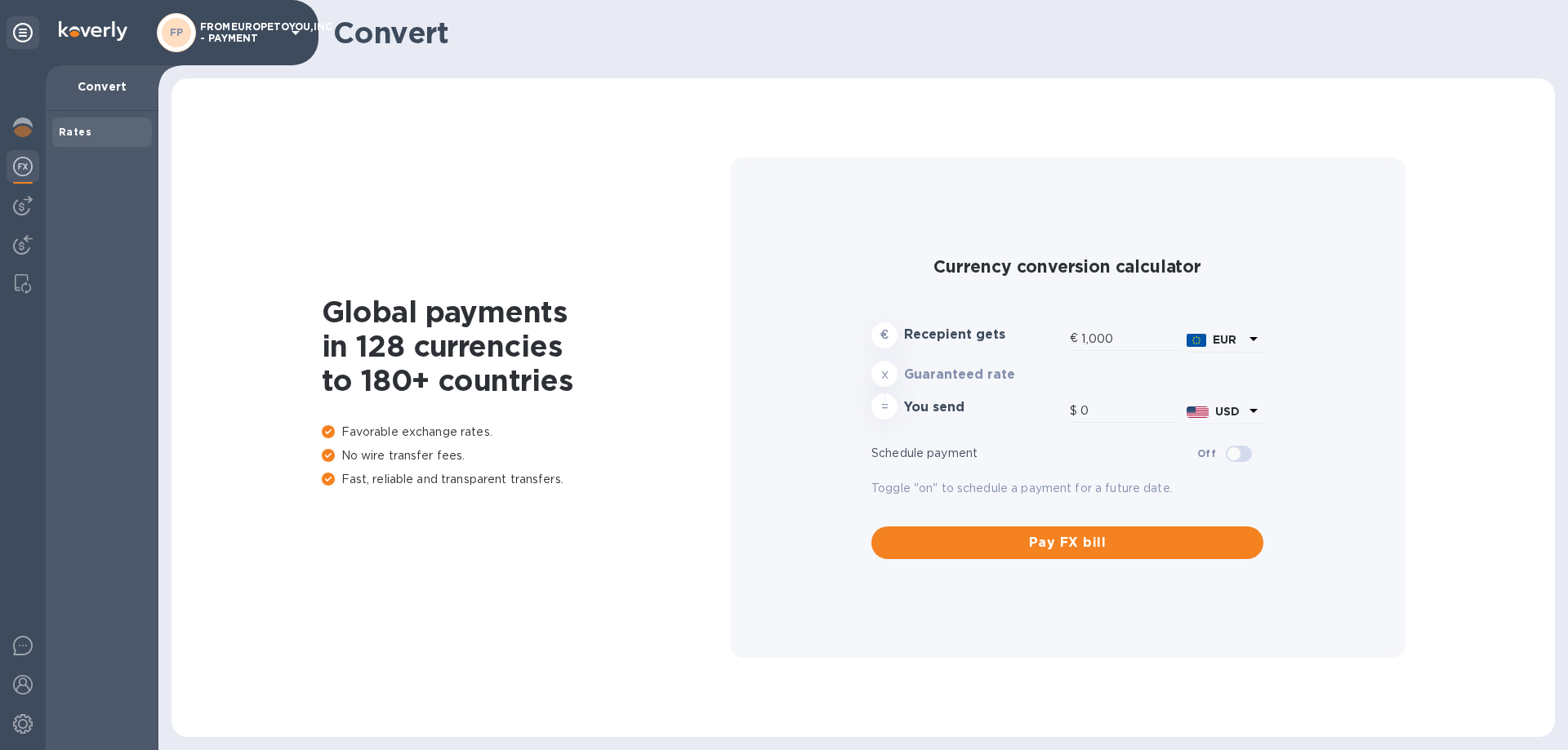
type input "1,164.4"
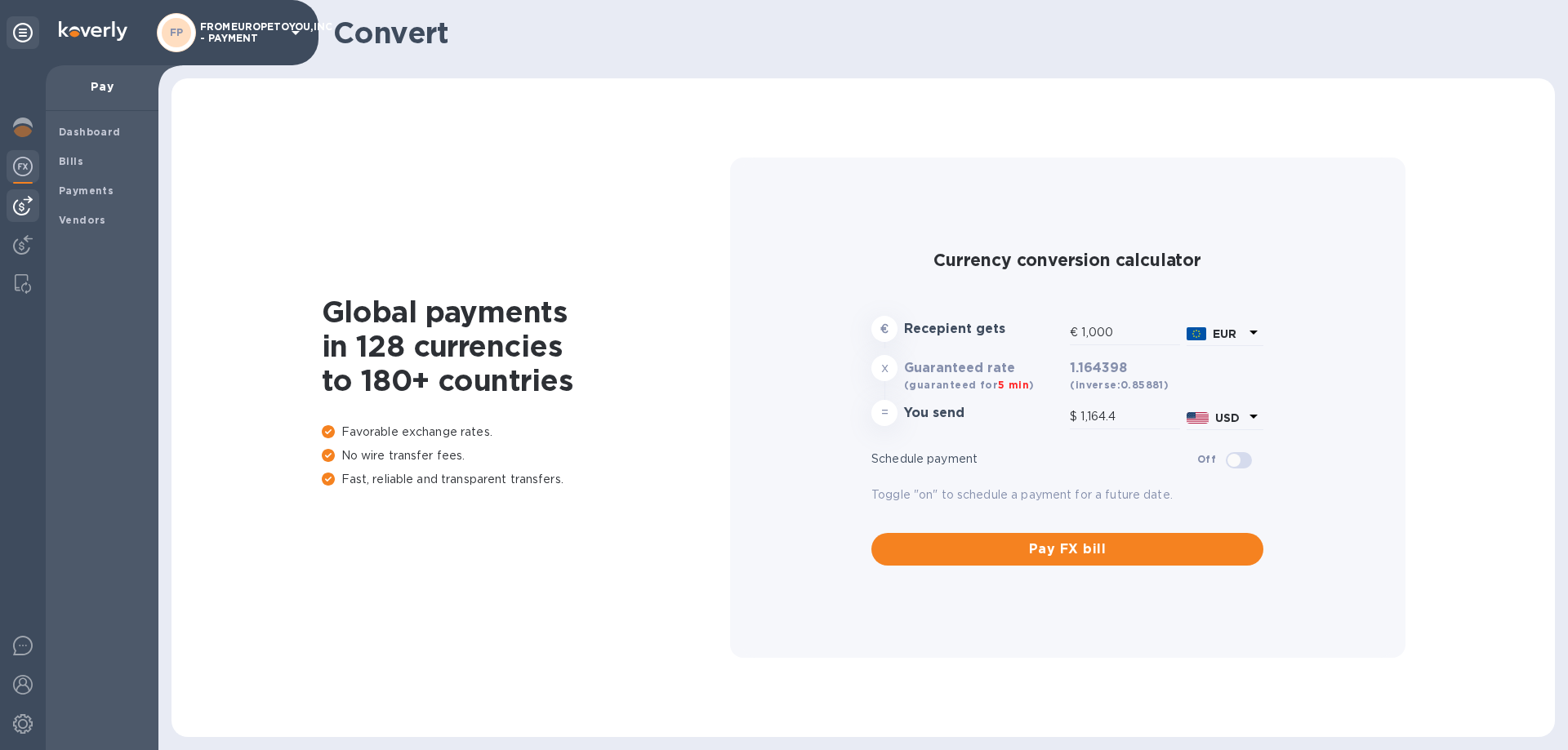
click at [16, 207] on img at bounding box center [23, 206] width 20 height 20
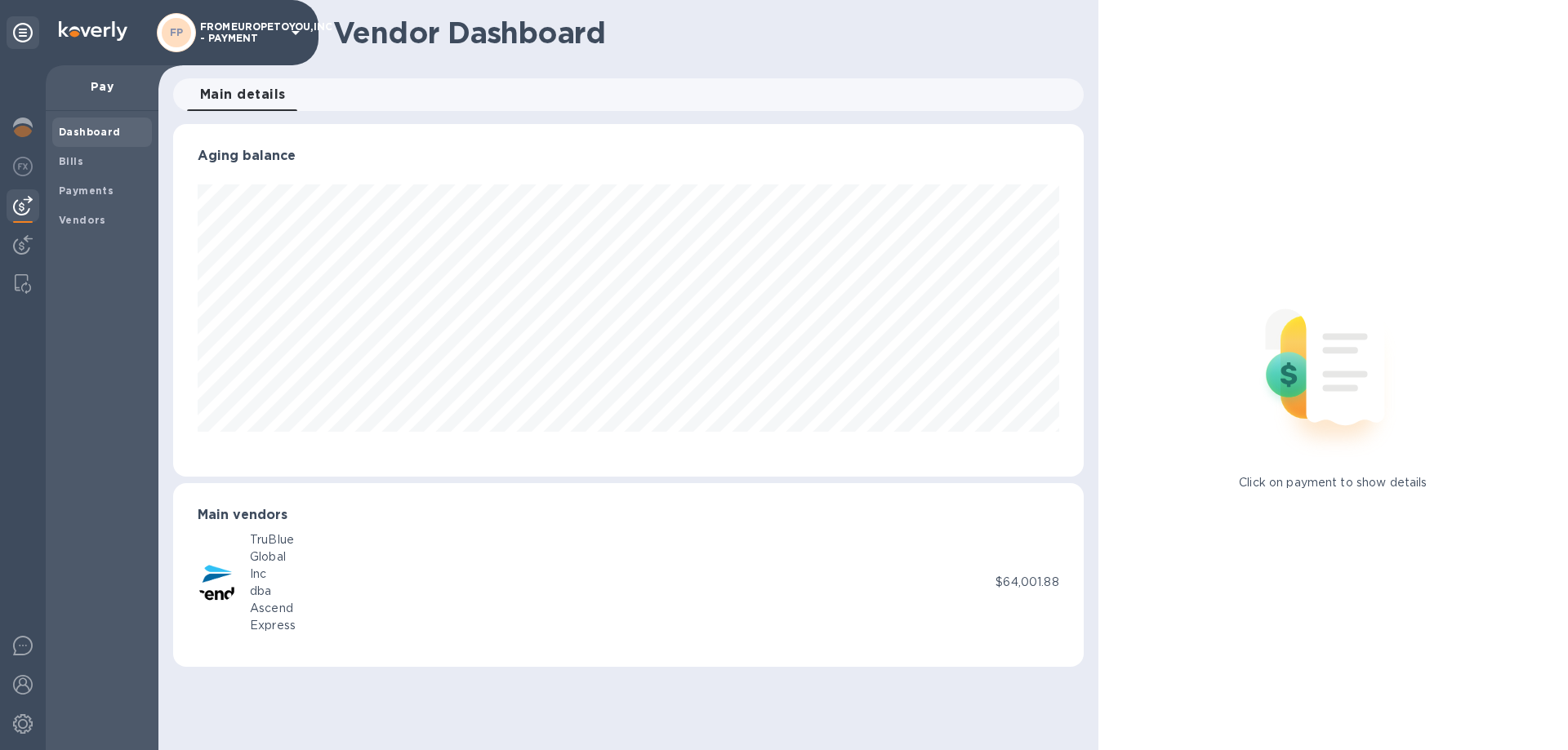
scroll to position [352, 909]
click at [74, 163] on b "Bills" at bounding box center [70, 162] width 24 height 13
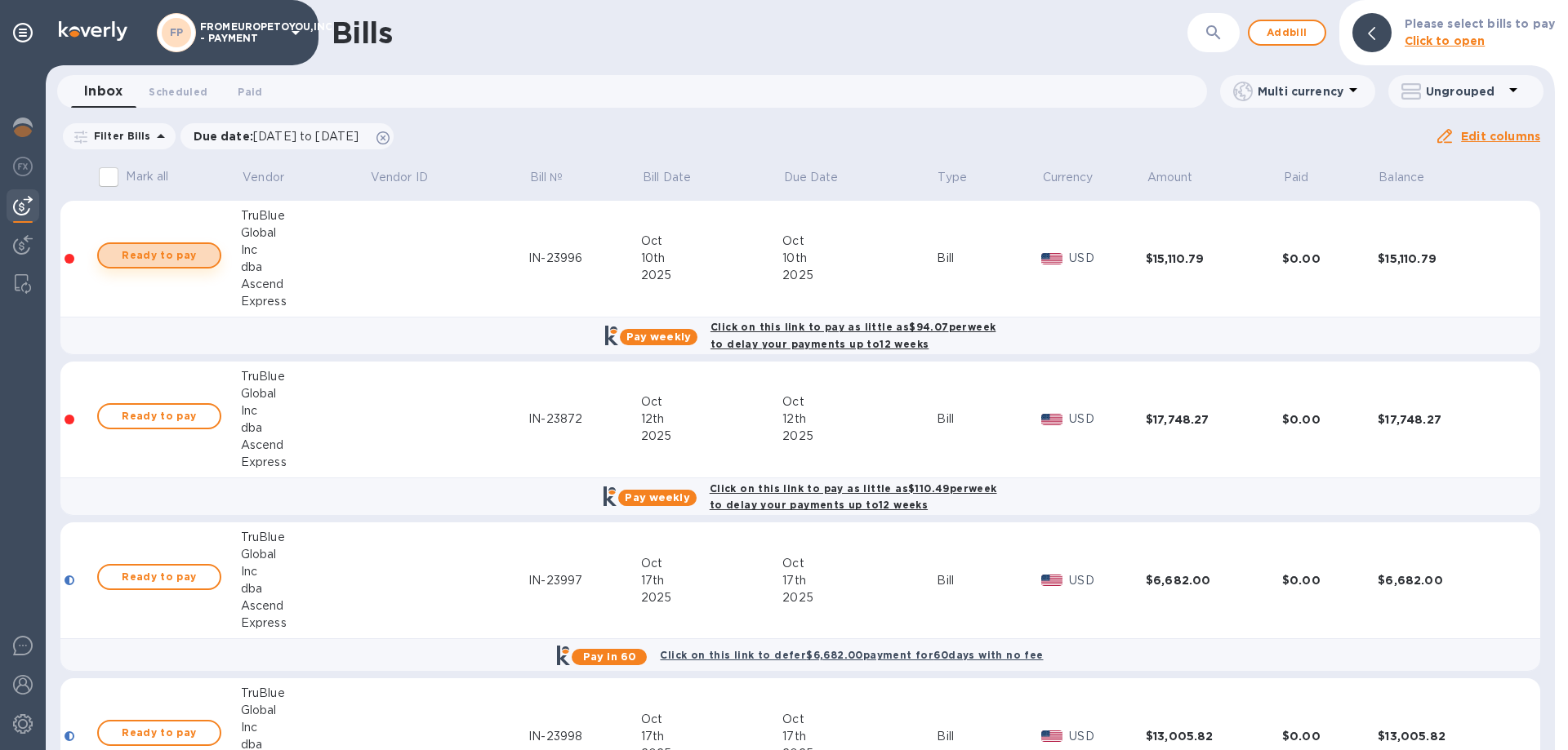
click at [141, 254] on span "Ready to pay" at bounding box center [159, 256] width 95 height 20
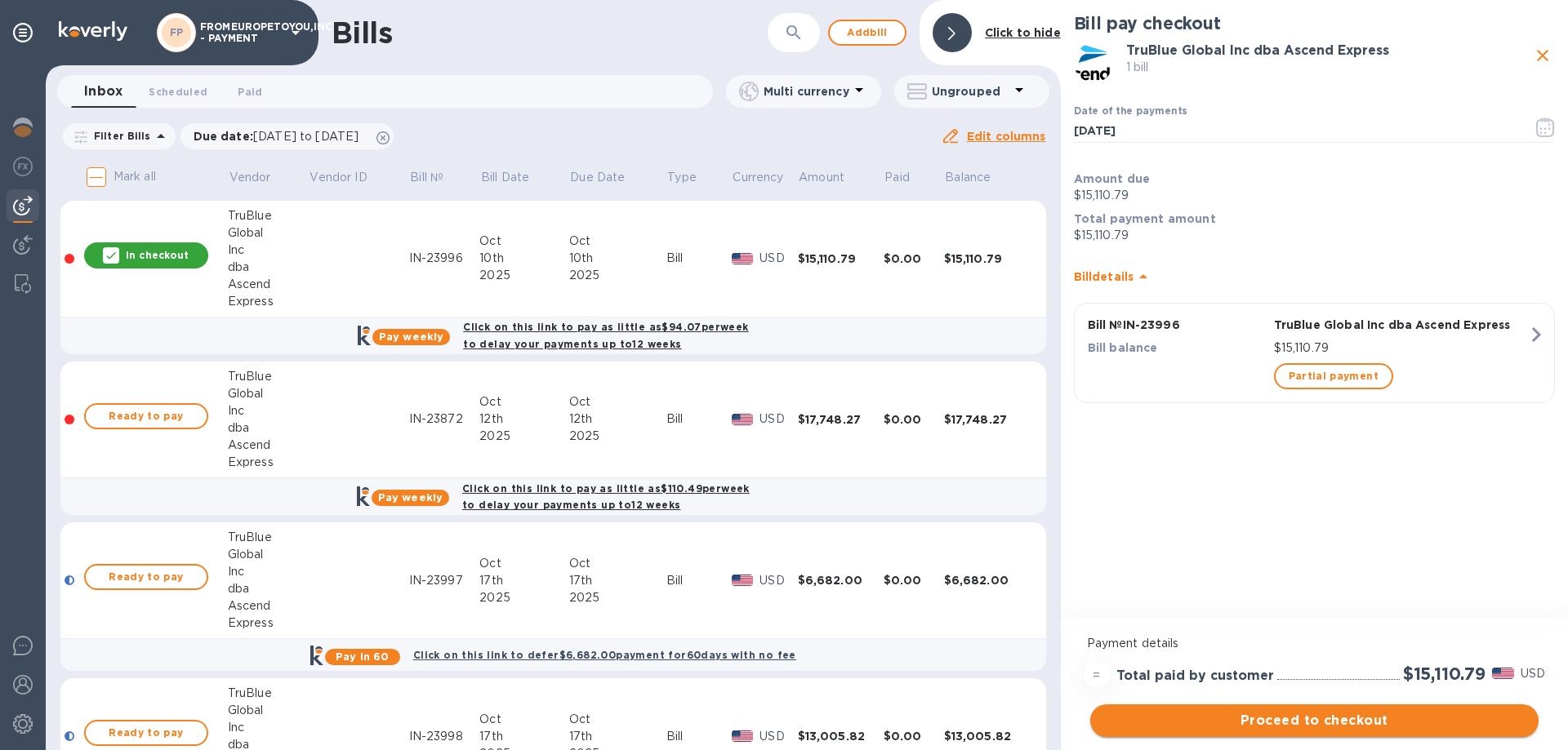
click at [1340, 717] on span "Proceed to checkout" at bounding box center [1314, 721] width 422 height 20
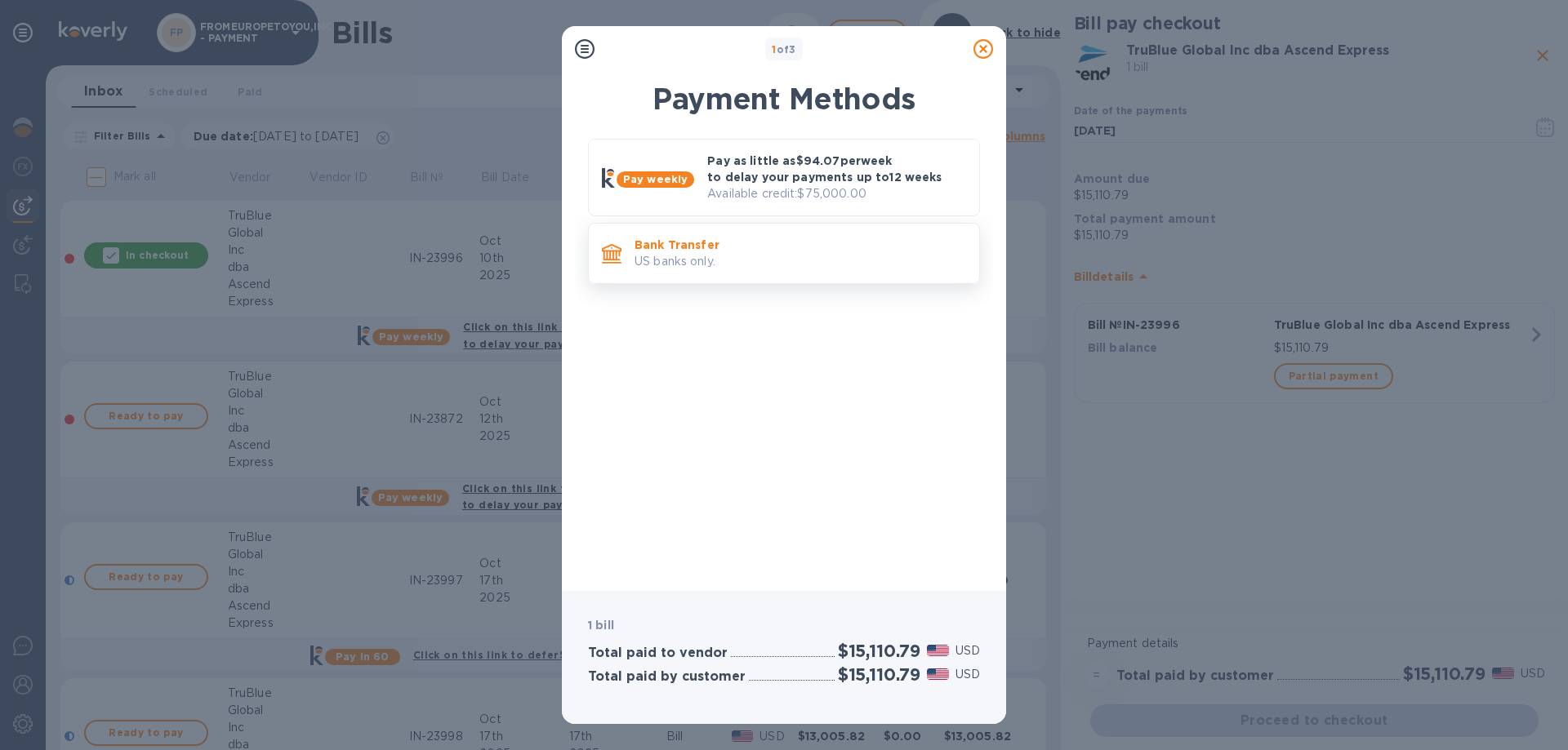
click at [703, 258] on p "US banks only." at bounding box center [800, 261] width 332 height 17
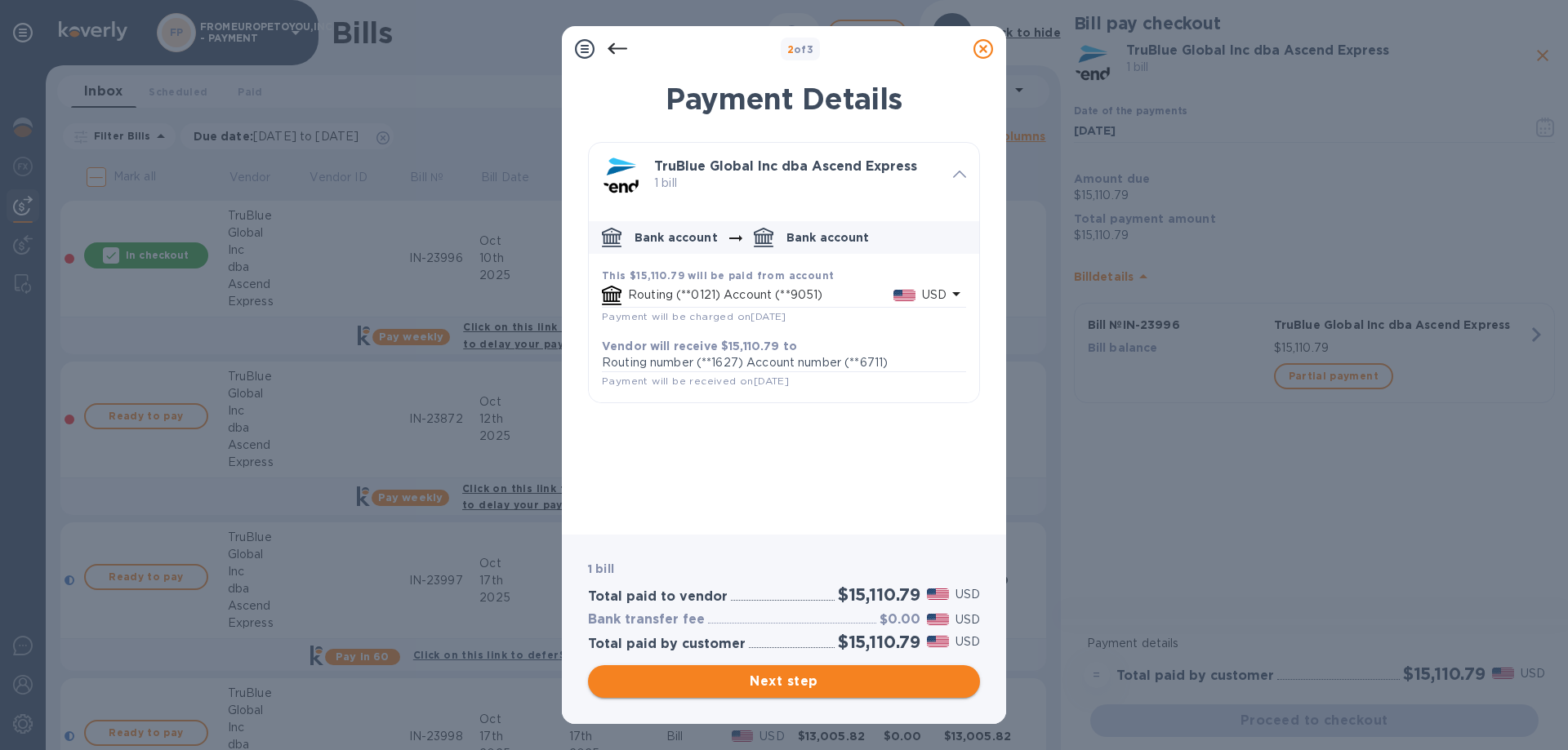
click at [811, 683] on span "Next step" at bounding box center [784, 682] width 366 height 20
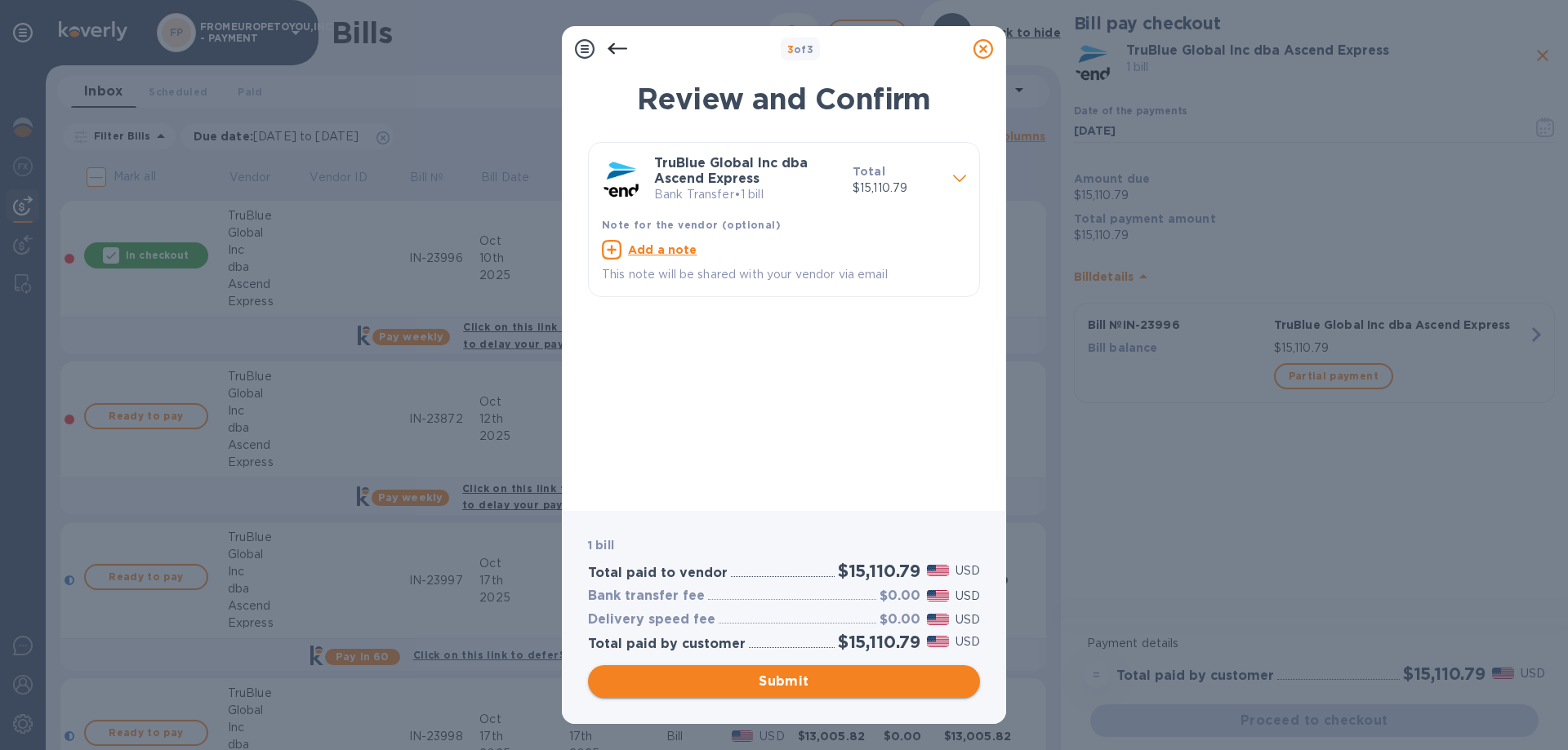
click at [806, 686] on span "Submit" at bounding box center [784, 682] width 366 height 20
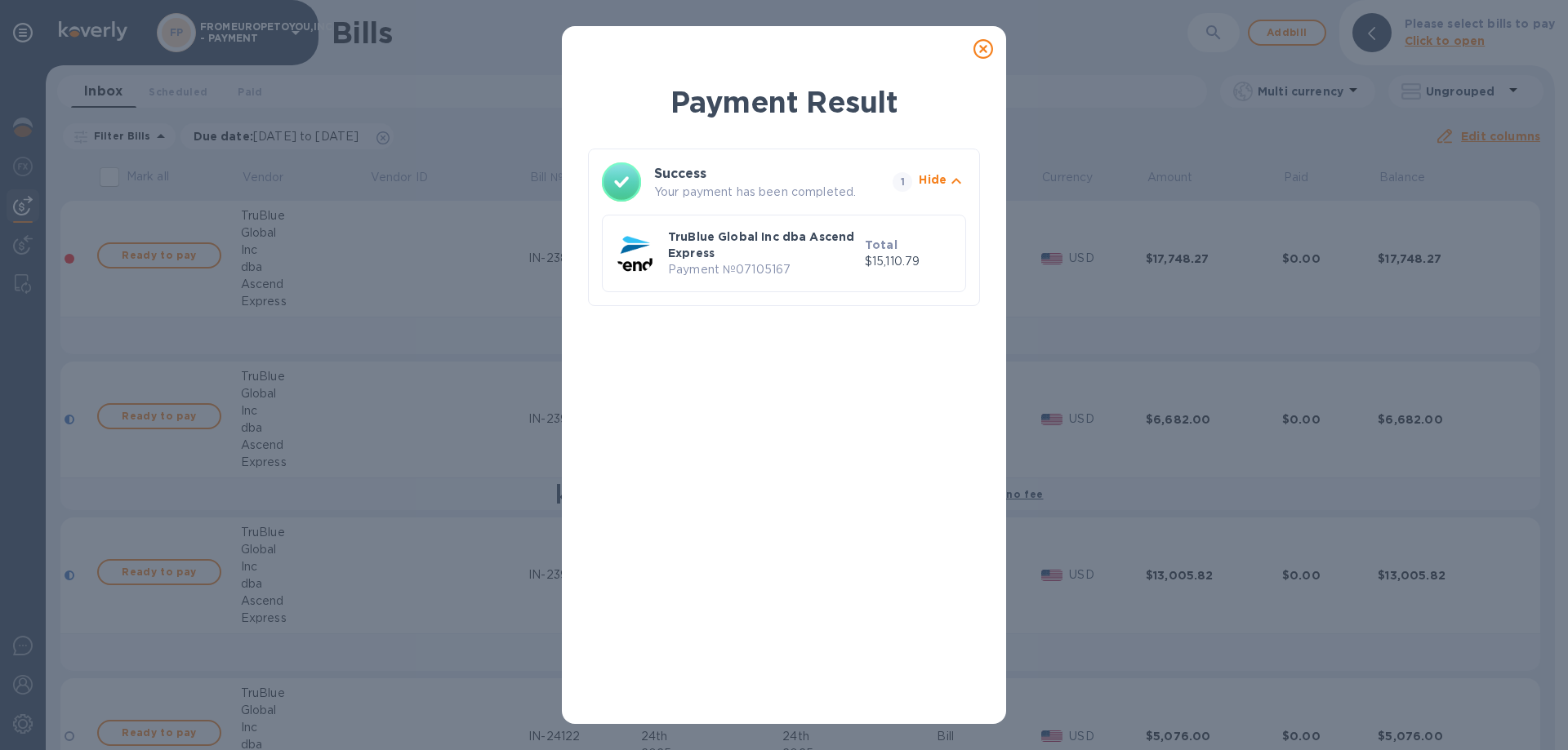
click at [984, 51] on icon at bounding box center [983, 49] width 20 height 20
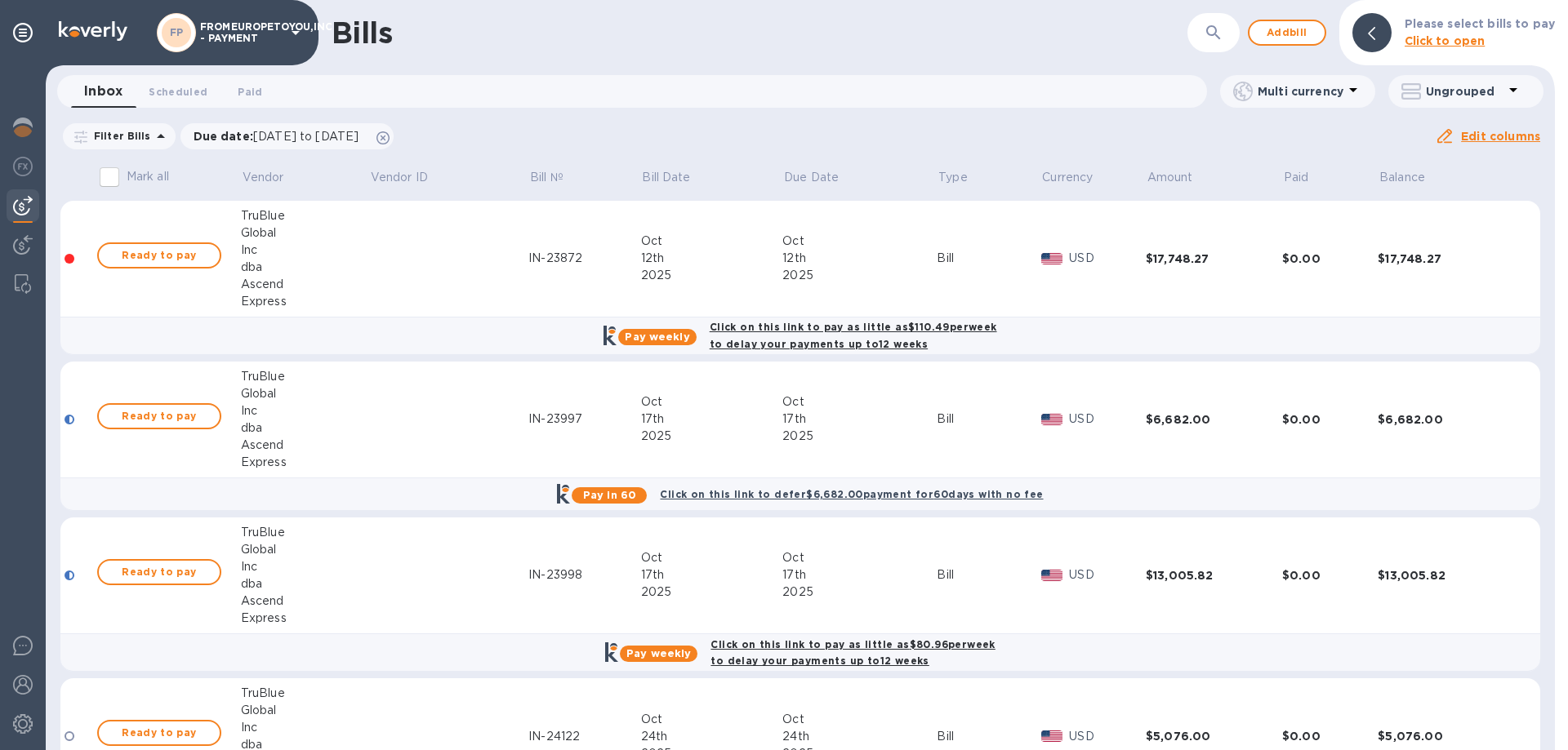
click at [467, 587] on td at bounding box center [448, 576] width 159 height 117
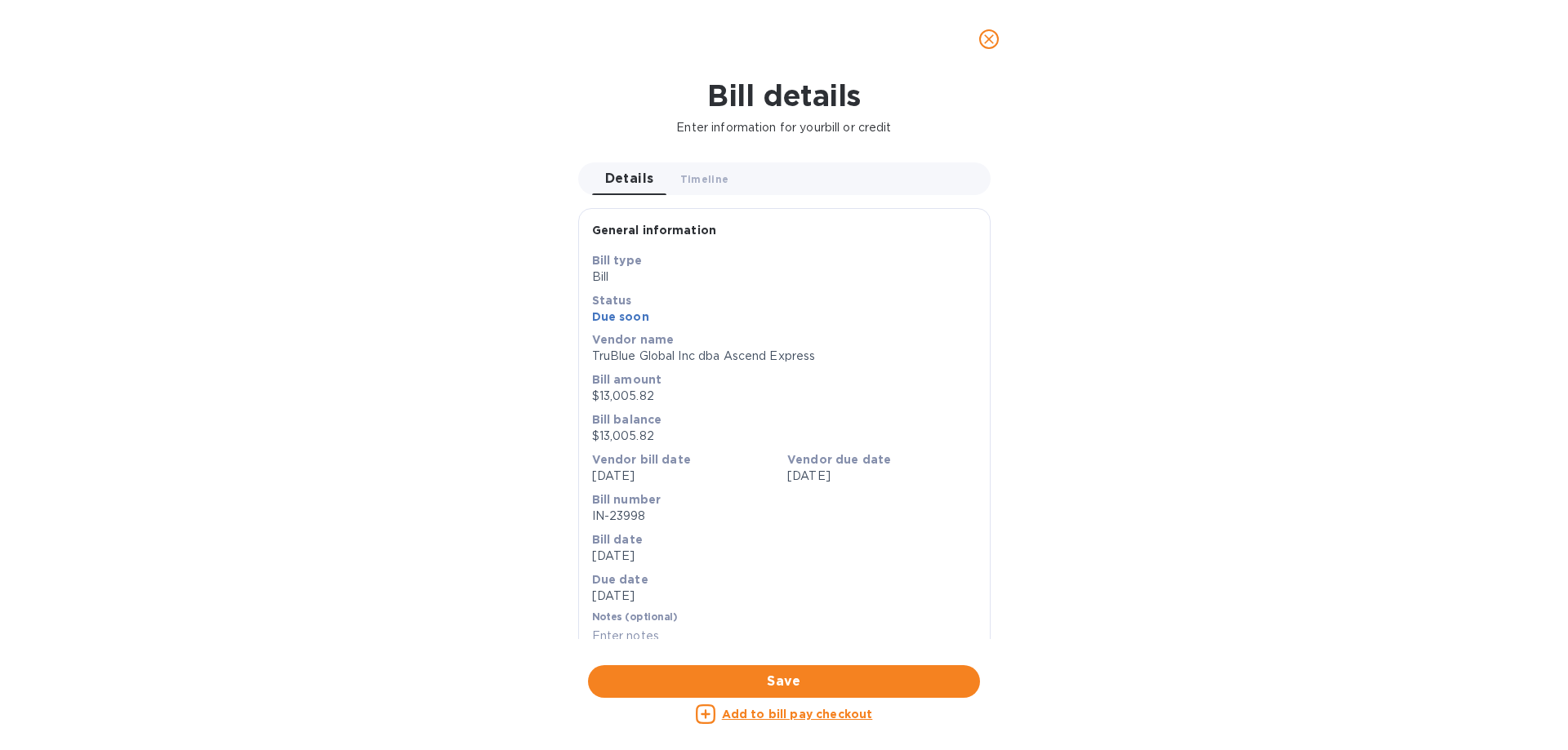
click at [277, 182] on div "Bill details Enter information for your bill or credit Details 0 Timeline 0 Gen…" at bounding box center [784, 415] width 1568 height 672
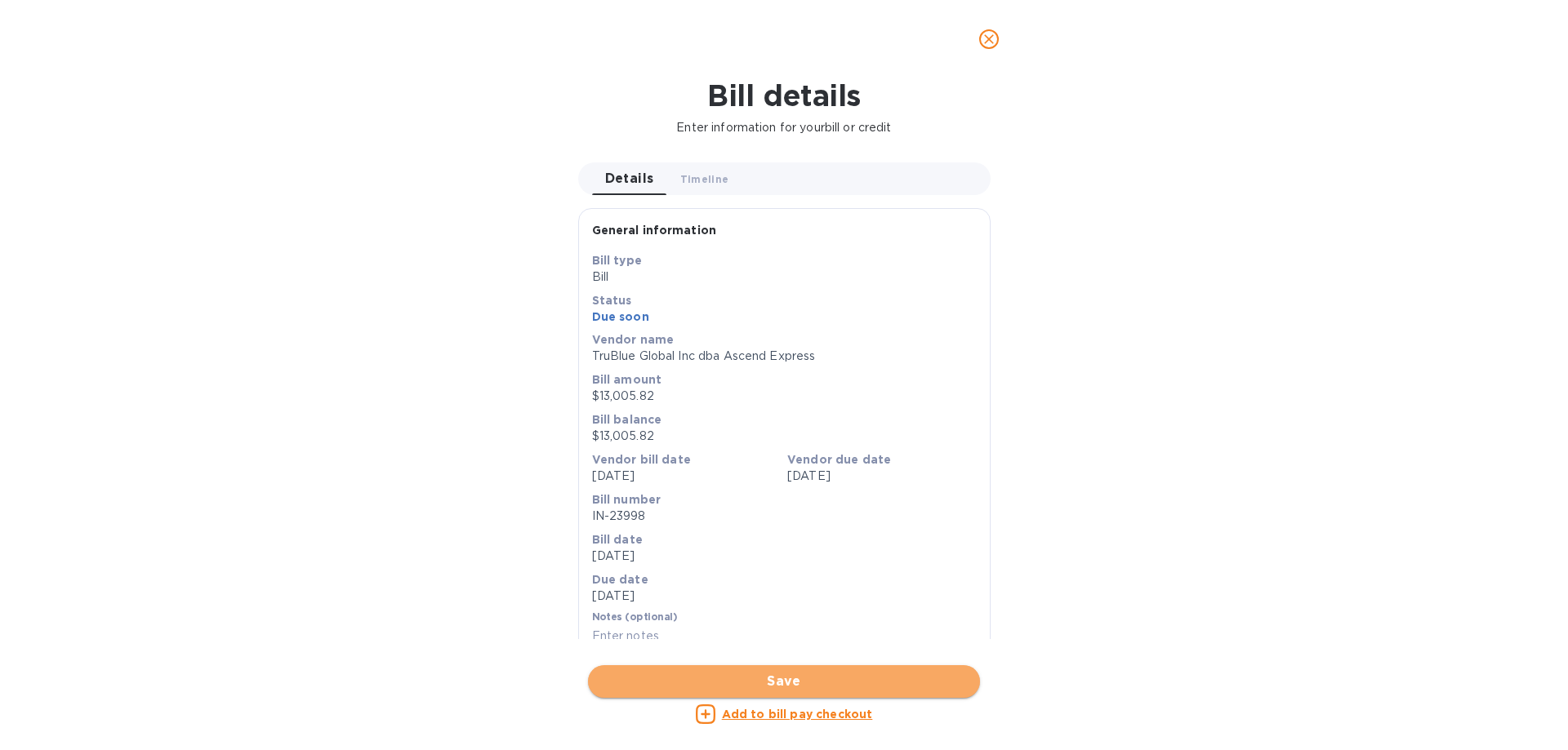
click at [788, 680] on span "Save" at bounding box center [784, 682] width 366 height 20
